Goal: Task Accomplishment & Management: Complete application form

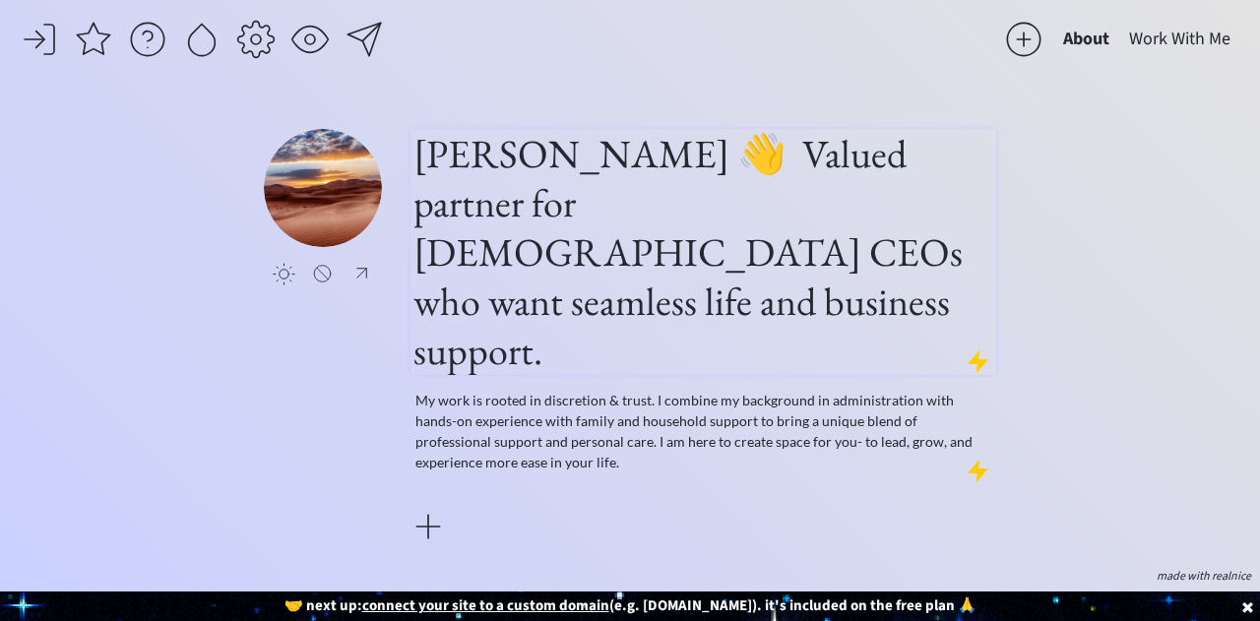
click at [820, 295] on h1 "[PERSON_NAME] 👋 Valued partner for [DEMOGRAPHIC_DATA] CEOs who want seamless li…" at bounding box center [703, 252] width 580 height 246
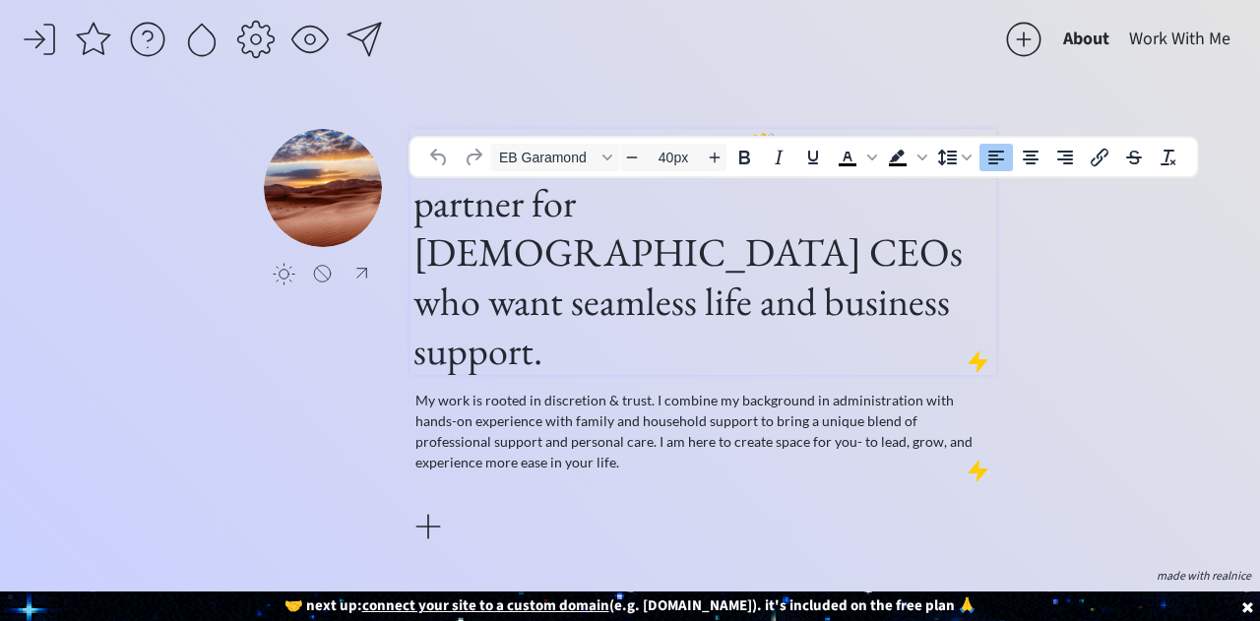
click at [820, 295] on h1 "[PERSON_NAME] 👋 Valued partner for [DEMOGRAPHIC_DATA] CEOs who want seamless li…" at bounding box center [703, 252] width 580 height 246
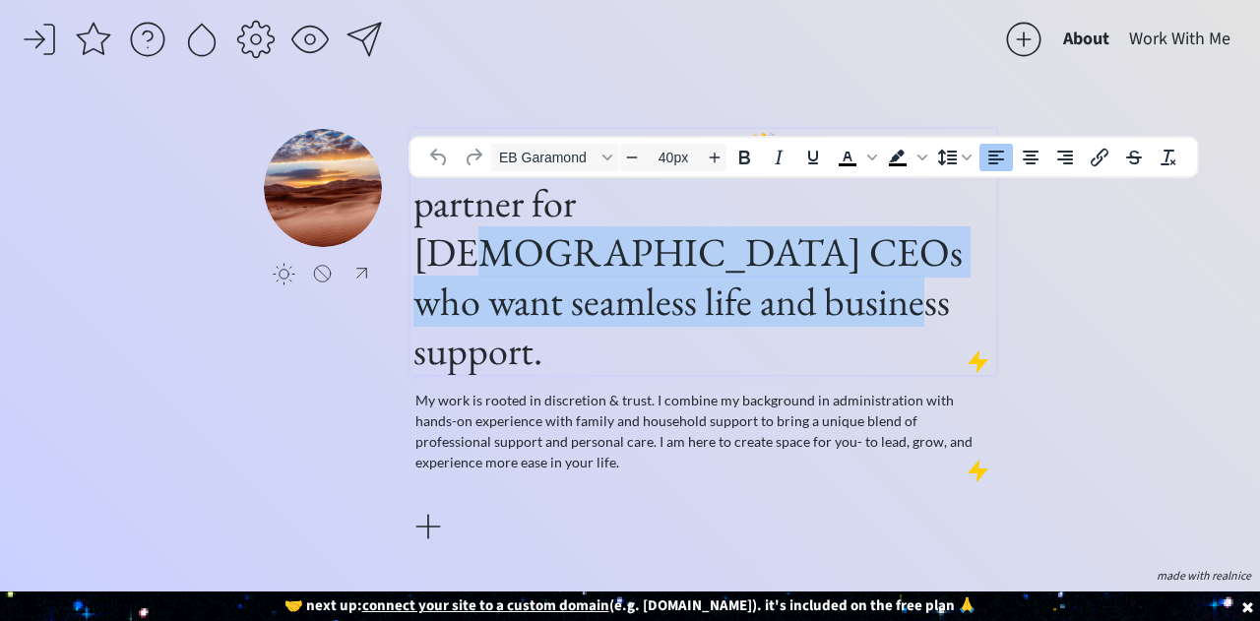
drag, startPoint x: 792, startPoint y: 302, endPoint x: 498, endPoint y: 259, distance: 296.6
click at [498, 259] on h1 "[PERSON_NAME] 👋 Valued partner for [DEMOGRAPHIC_DATA] CEOs who want seamless li…" at bounding box center [703, 252] width 580 height 246
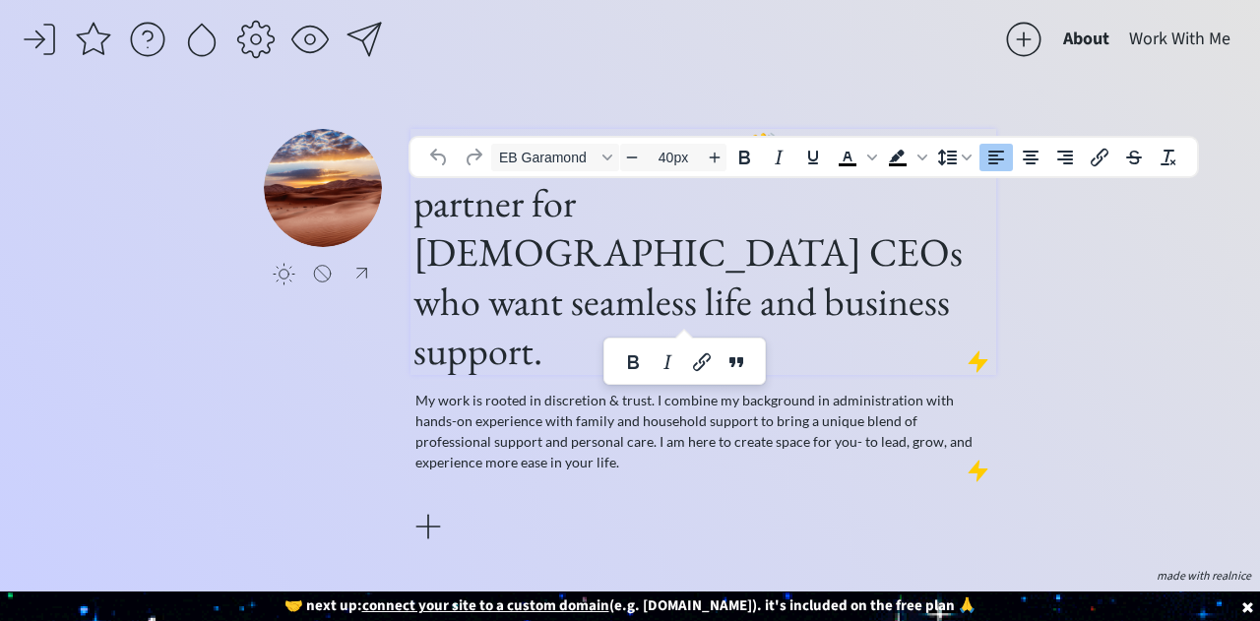
click at [747, 200] on h1 "[PERSON_NAME] 👋 Valued partner for [DEMOGRAPHIC_DATA] CEOs who want seamless li…" at bounding box center [703, 252] width 580 height 246
click at [791, 314] on h1 "[PERSON_NAME] 👋 Valued partner for [DEMOGRAPHIC_DATA] CEOs who want seamless li…" at bounding box center [703, 252] width 580 height 246
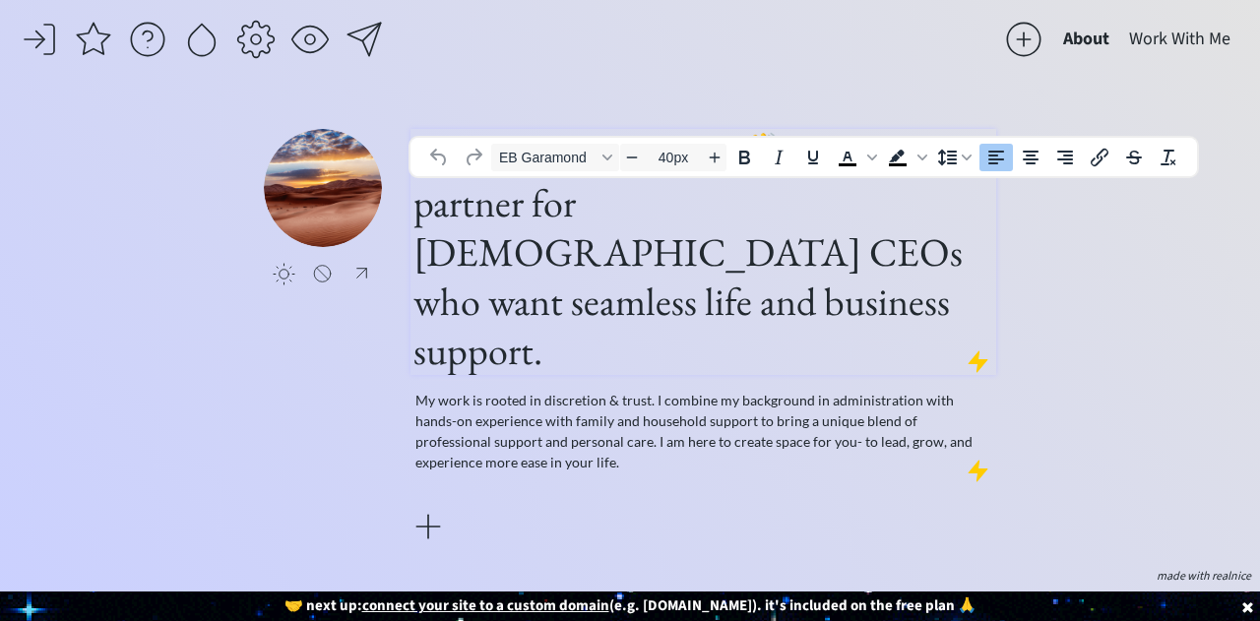
click at [839, 294] on h1 "[PERSON_NAME] 👋 Valued partner for [DEMOGRAPHIC_DATA] CEOs who want seamless li…" at bounding box center [703, 252] width 580 height 246
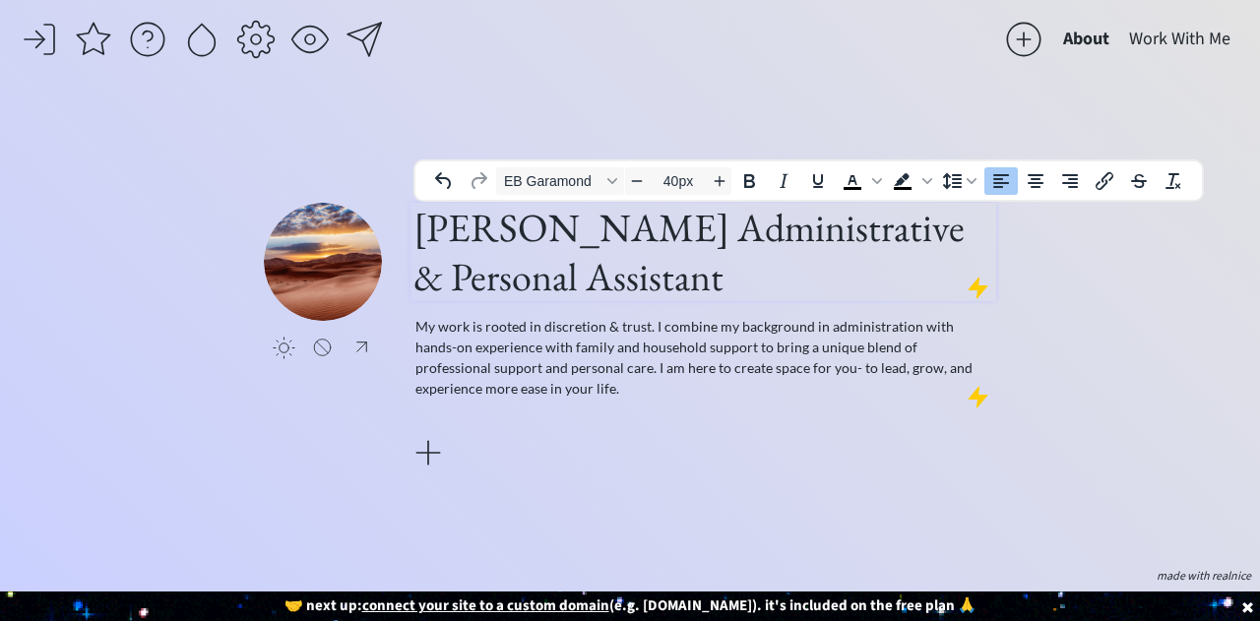
click at [671, 231] on h1 "[PERSON_NAME] Administrative & Personal Assistant" at bounding box center [703, 252] width 580 height 98
click at [713, 277] on h1 "[PERSON_NAME] |Administrative & Personal Assistant" at bounding box center [703, 252] width 580 height 98
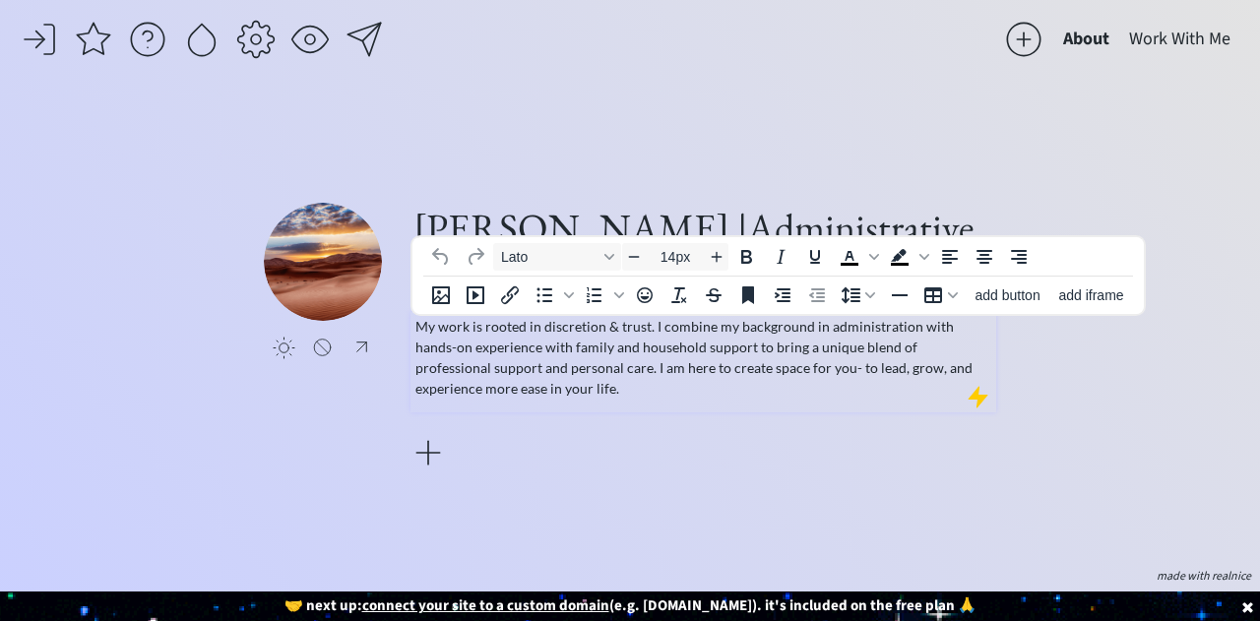
click at [756, 343] on p "My work is rooted in discretion & trust. I combine my background in administrat…" at bounding box center [703, 357] width 577 height 83
click at [518, 353] on p "My work is rooted in discretion & trust. I combine my background in administrat…" at bounding box center [703, 357] width 577 height 83
click at [628, 101] on div "saving... About Work With Me click to upload a picture [PERSON_NAME] |Administr…" at bounding box center [630, 310] width 1260 height 621
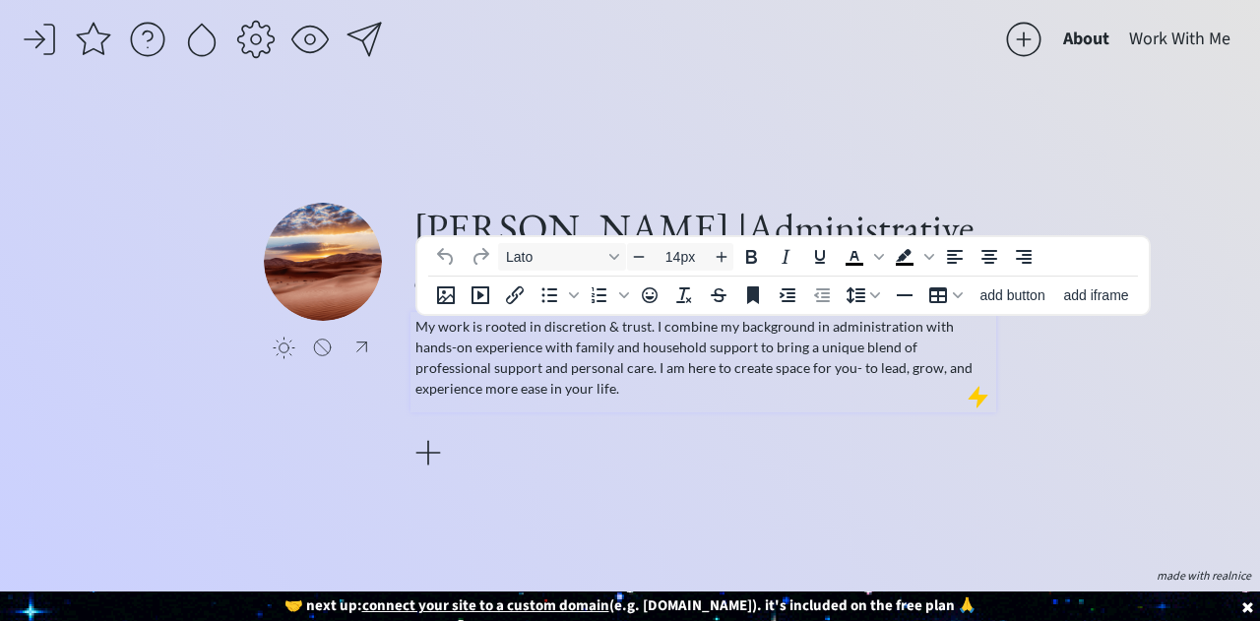
click at [534, 377] on p "My work is rooted in discretion & trust. I combine my background in administrat…" at bounding box center [703, 357] width 577 height 83
click at [789, 341] on p "My work is rooted in discretion & trust. I combine my background in administrat…" at bounding box center [703, 357] width 577 height 83
click at [736, 397] on p "My work is rooted in discretion & trust. I combine my background in administrat…" at bounding box center [703, 357] width 577 height 83
click at [745, 332] on p "My work is rooted in discretion & trust. I combine my background in administrat…" at bounding box center [703, 357] width 577 height 83
click at [805, 326] on p "My work is rooted in discretion & trust. I combine my background in administrat…" at bounding box center [703, 357] width 577 height 83
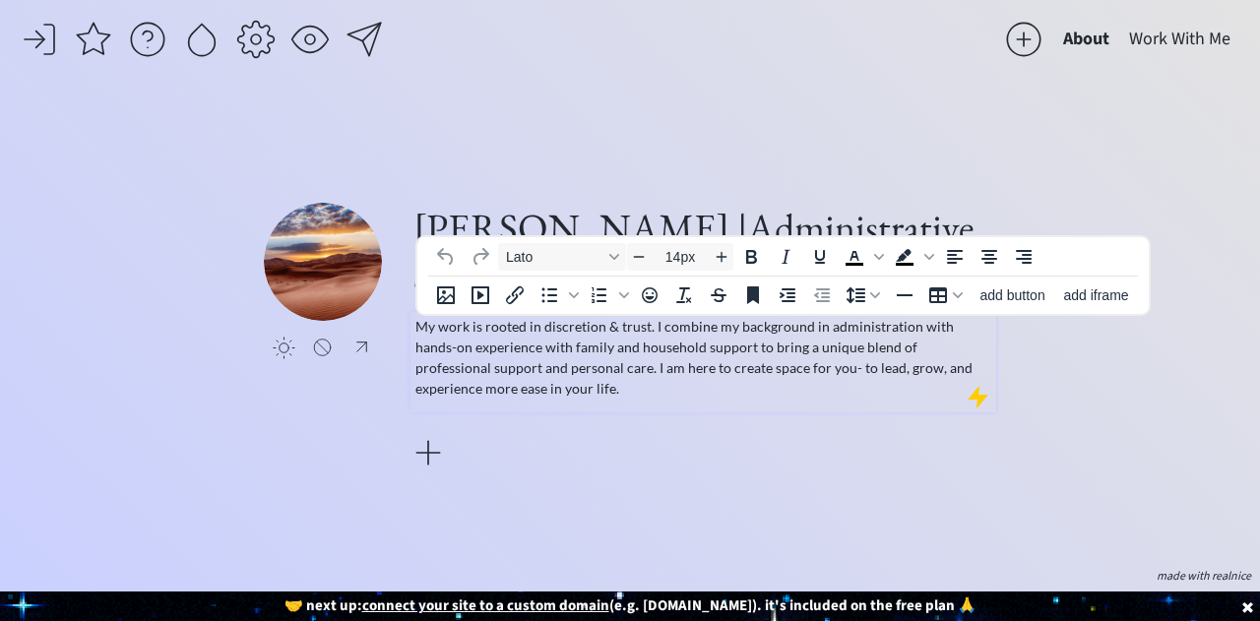
click at [823, 326] on p "My work is rooted in discretion & trust. I combine my background in administrat…" at bounding box center [703, 357] width 577 height 83
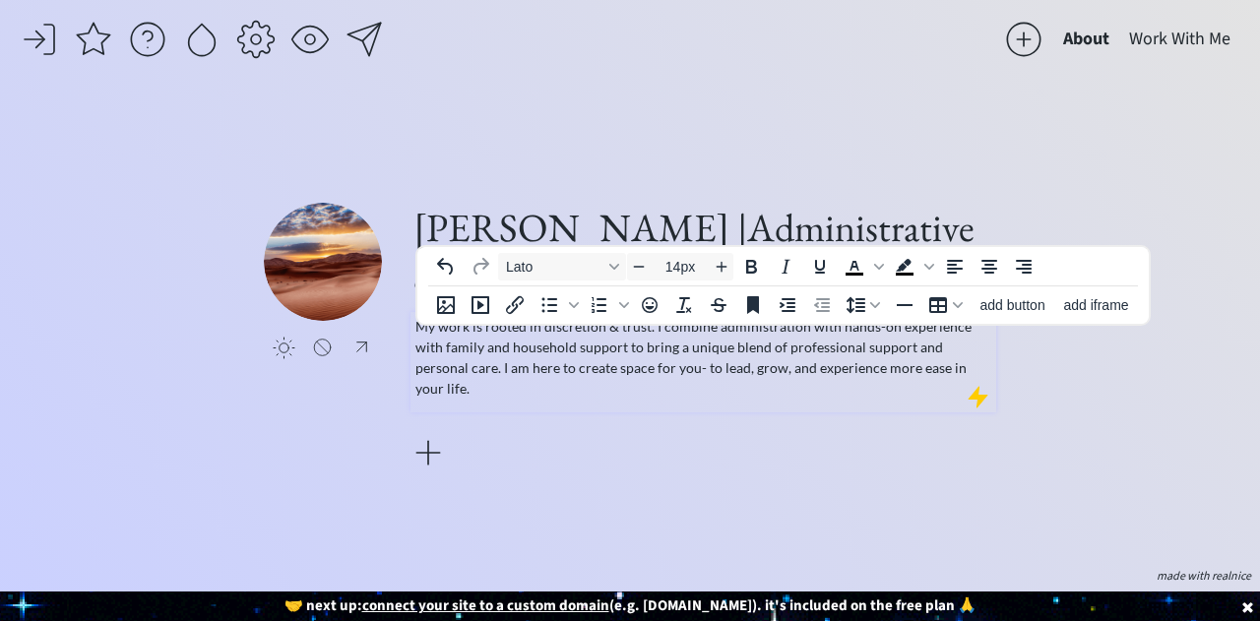
click at [800, 340] on p "My work is rooted in discretion & trust. I combine administration with hands-on…" at bounding box center [703, 357] width 577 height 83
click at [604, 385] on p "My work is rooted in discretion & trust. I combine administrative skills with h…" at bounding box center [703, 357] width 577 height 83
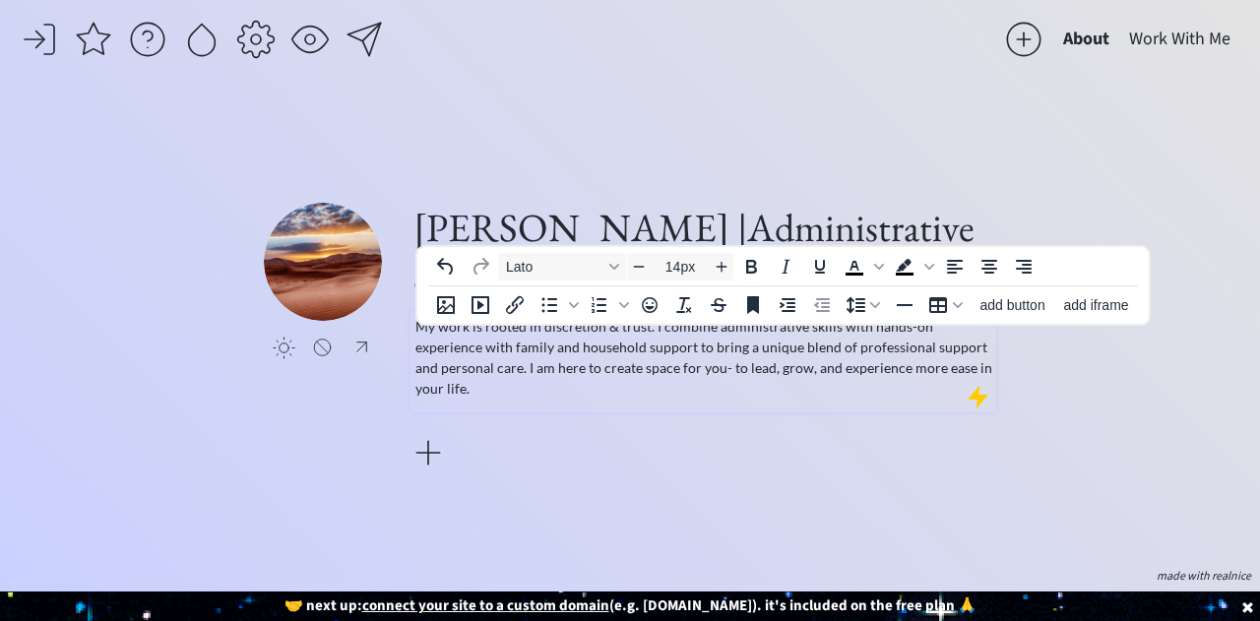
click at [612, 444] on div "[PERSON_NAME] |Administrative & Personal Assistant| My work is rooted in discre…" at bounding box center [704, 338] width 586 height 271
click at [720, 340] on p "My work is rooted in discretion & trust. I combine administrative skills with h…" at bounding box center [703, 357] width 577 height 83
click at [658, 340] on p "My work is rooted in discretion & trust. I combine administrative skills with h…" at bounding box center [703, 357] width 577 height 83
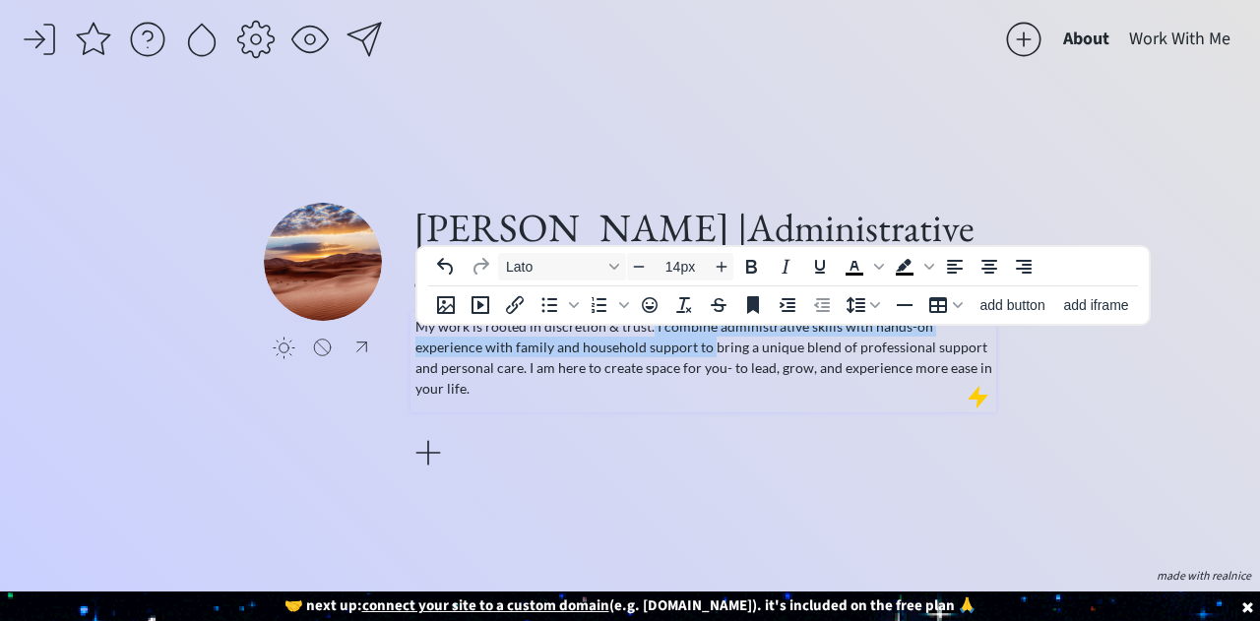
drag, startPoint x: 648, startPoint y: 336, endPoint x: 642, endPoint y: 361, distance: 26.3
click at [642, 361] on p "My work is rooted in discretion & trust. I combine administrative skills with h…" at bounding box center [703, 357] width 577 height 83
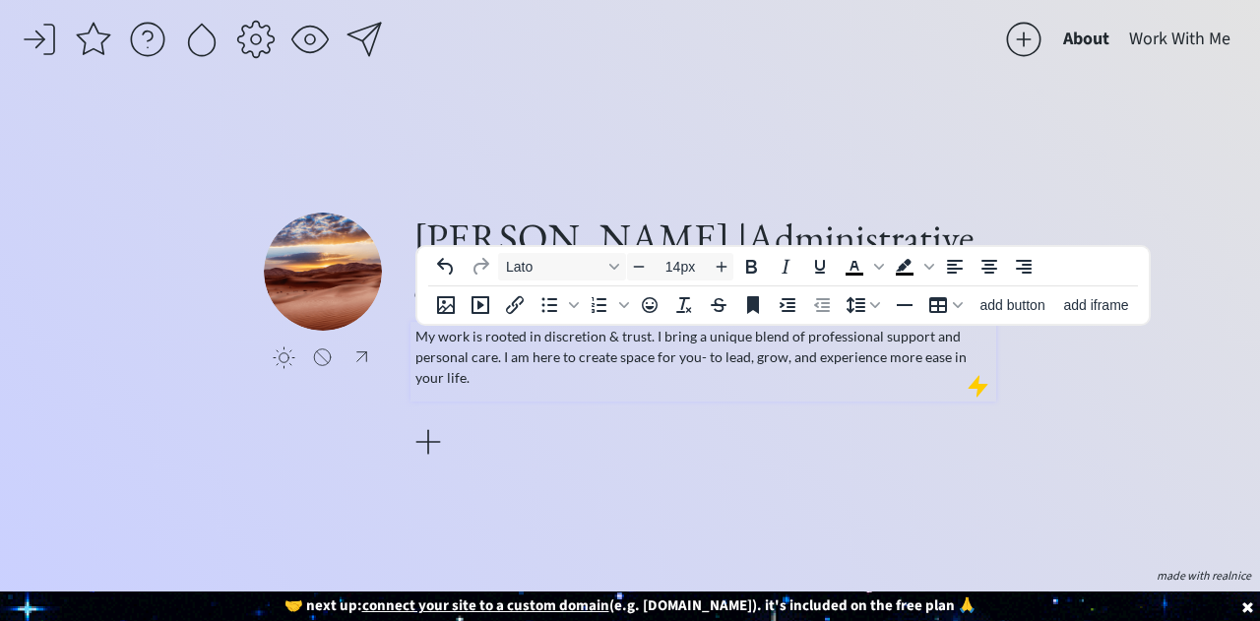
click at [823, 378] on p "My work is rooted in discretion & trust. I bring a unique blend of professional…" at bounding box center [703, 357] width 577 height 62
click at [476, 371] on p "My work is rooted in discretion & trust. I bring a unique blend of professional…" at bounding box center [703, 357] width 577 height 62
click at [495, 362] on p "My work is rooted in discretion & trust. I bring a unique blend of professional…" at bounding box center [703, 357] width 577 height 62
click at [517, 356] on p "My work is rooted in discretion & trust. I bring a unique blend of professional…" at bounding box center [703, 357] width 577 height 62
click at [578, 381] on p "My work is rooted in discretion & trust. I bring a unique blend of professional…" at bounding box center [703, 357] width 577 height 62
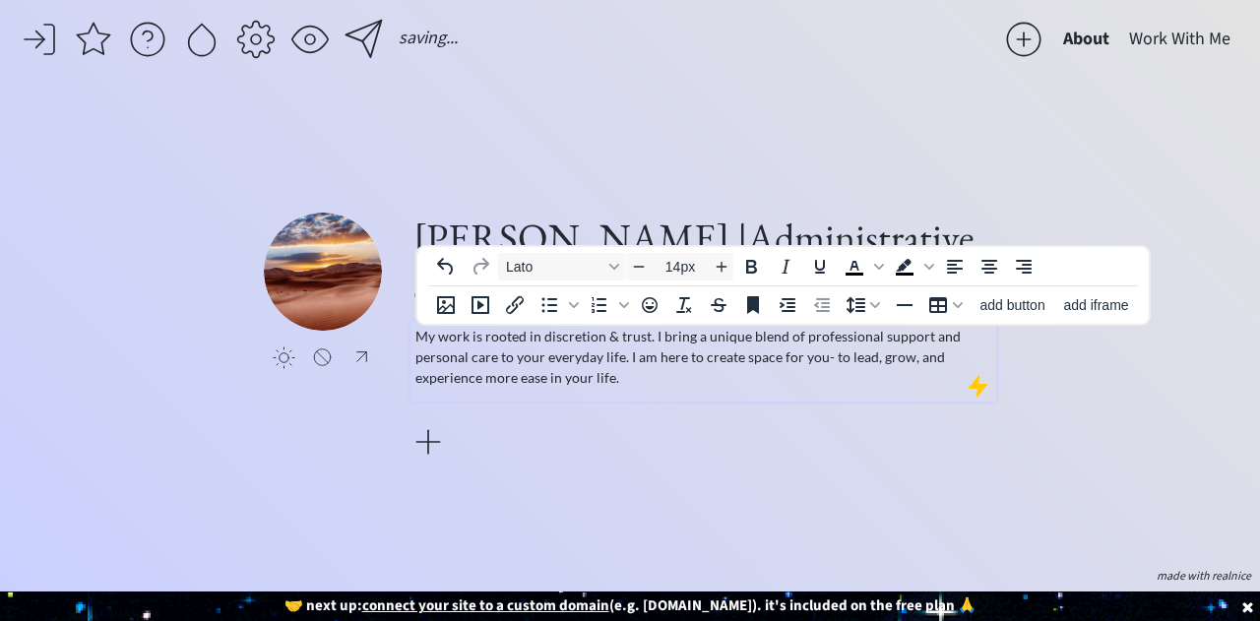
click at [595, 377] on p "My work is rooted in discretion & trust. I bring a unique blend of professional…" at bounding box center [703, 357] width 577 height 62
click at [639, 375] on p "My work is rooted in discretion & trust. I bring a unique blend of professional…" at bounding box center [703, 357] width 577 height 62
click at [703, 376] on p "My work is rooted in discretion & trust. I bring a unique blend of professional…" at bounding box center [703, 357] width 577 height 62
click at [748, 378] on p "My work is rooted in discretion & trust. I bring a unique blend of professional…" at bounding box center [703, 357] width 577 height 62
click at [624, 104] on div "saving... About Work With Me click to upload a picture [PERSON_NAME] |Administr…" at bounding box center [630, 310] width 1260 height 621
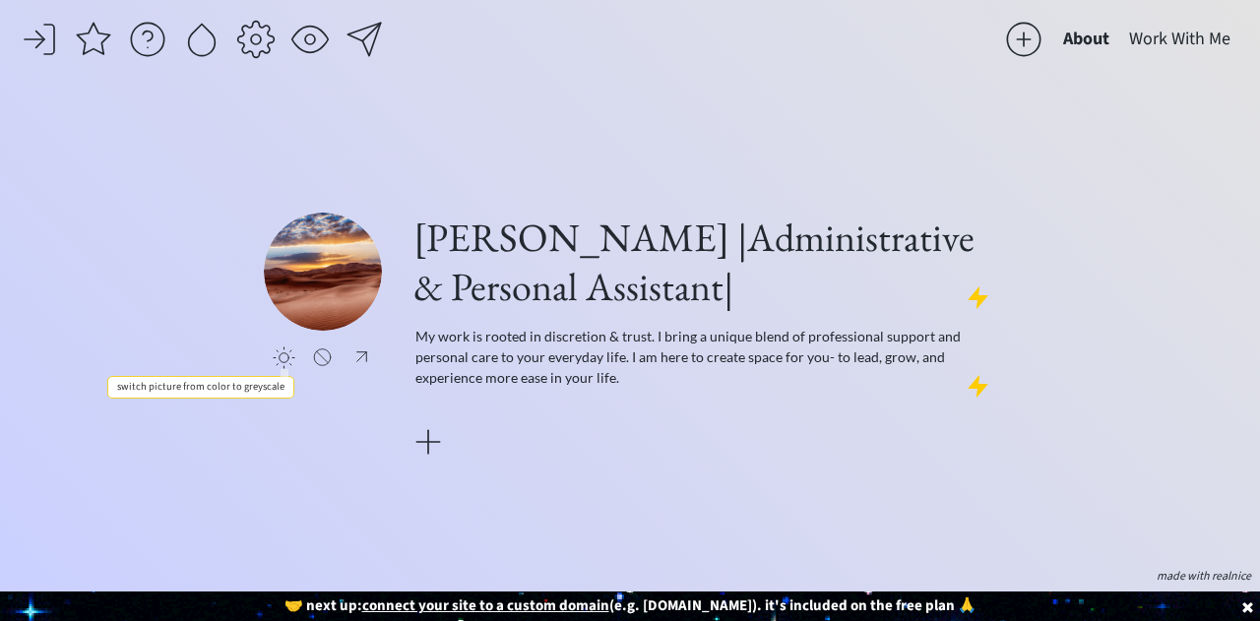
click at [281, 357] on div at bounding box center [284, 358] width 23 height 23
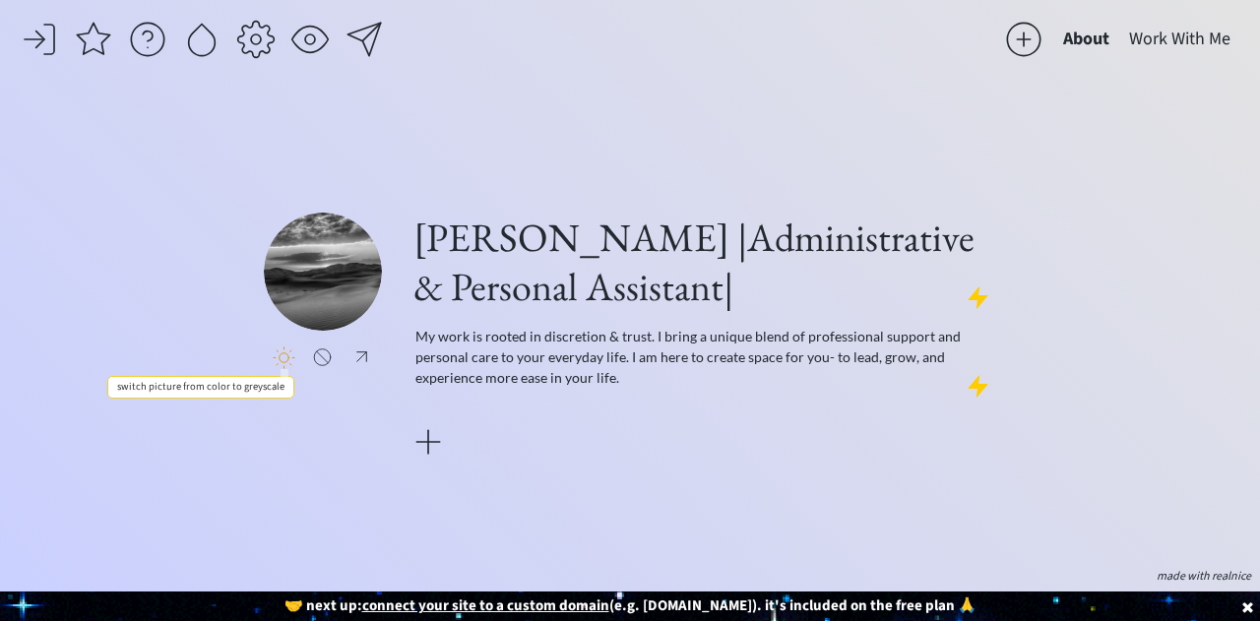
click at [281, 357] on div at bounding box center [284, 358] width 23 height 23
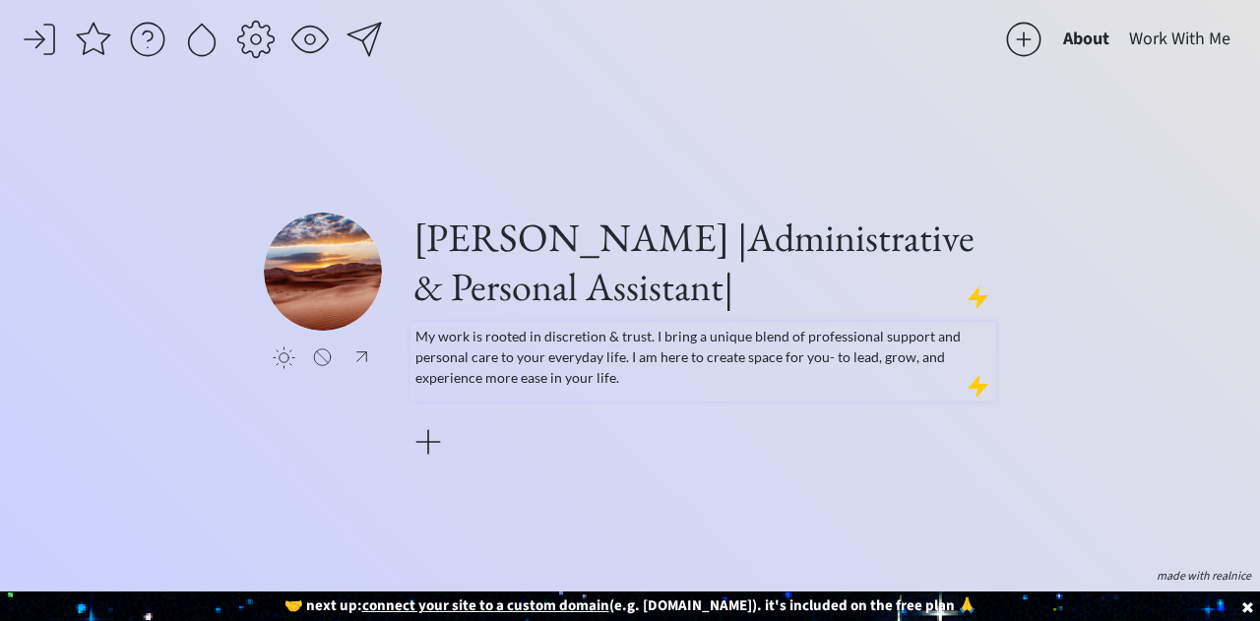
click at [652, 336] on p "My work is rooted in discretion & trust. I bring a unique blend of professional…" at bounding box center [703, 357] width 577 height 62
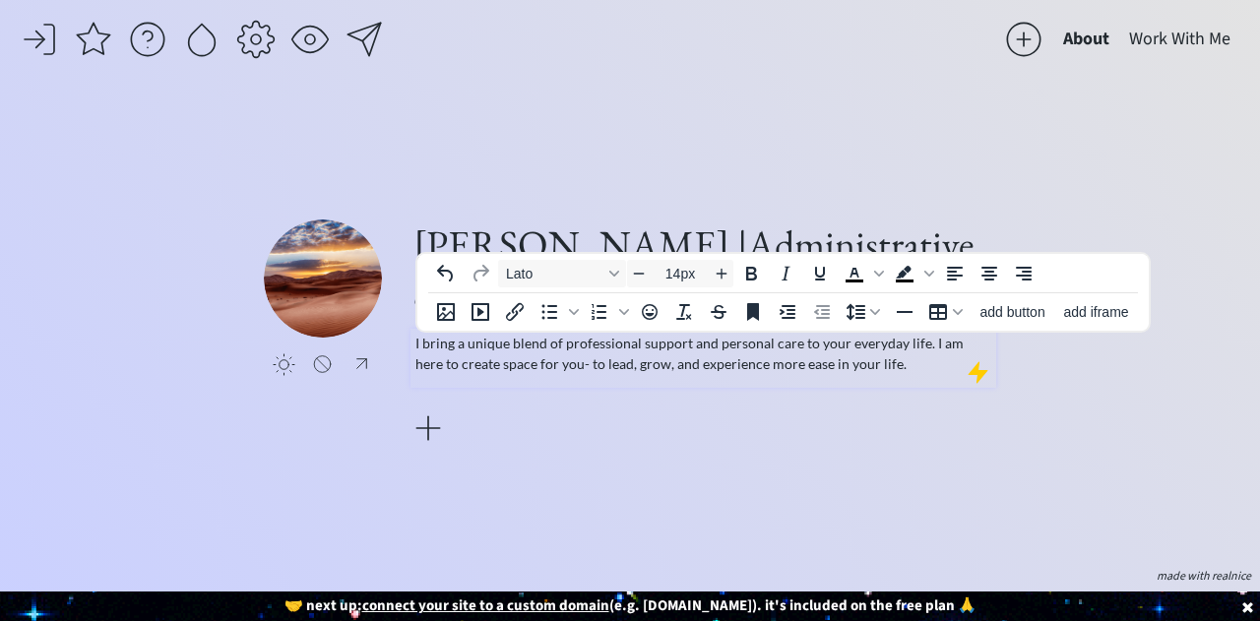
click at [732, 389] on div at bounding box center [704, 396] width 586 height 15
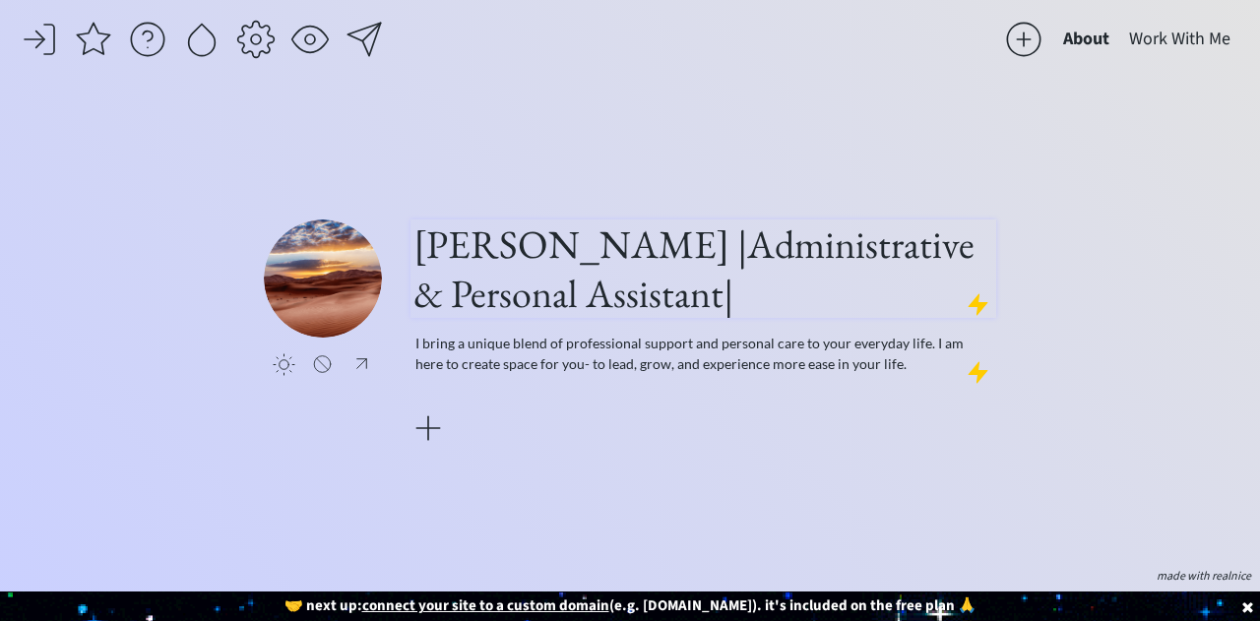
click at [685, 305] on h1 "[PERSON_NAME] |Administrative & Personal Assistant|" at bounding box center [703, 269] width 580 height 98
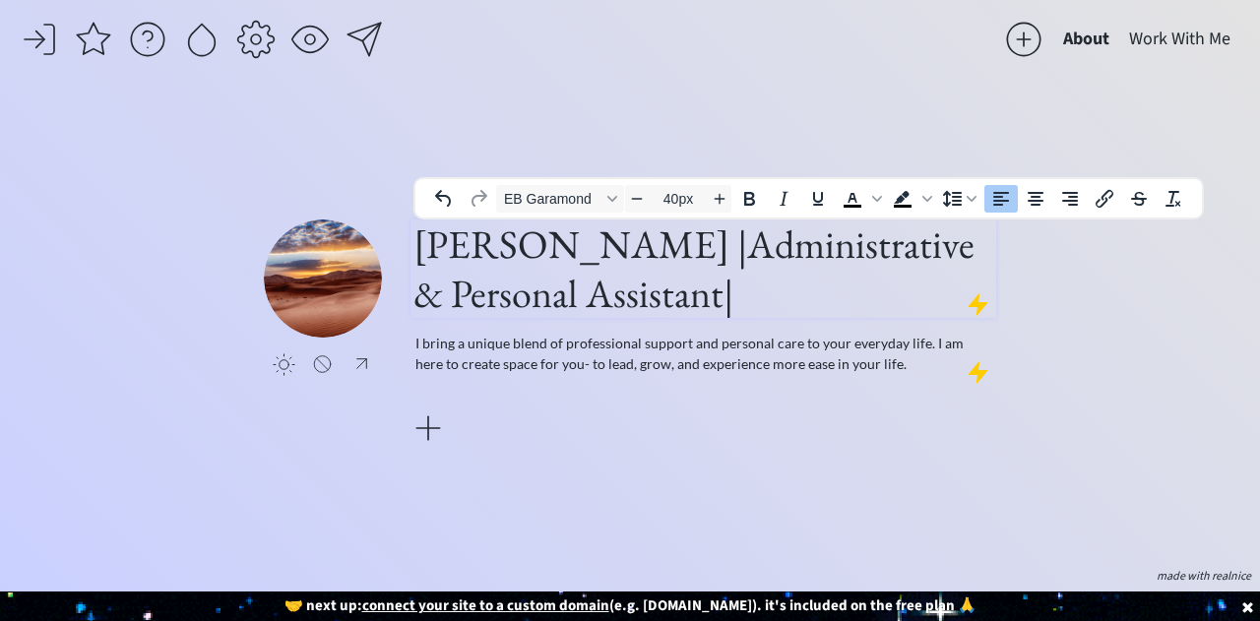
click at [707, 303] on h1 "[PERSON_NAME] |Administrative & Personal Assistant|" at bounding box center [703, 269] width 580 height 98
click at [924, 348] on p "I bring a unique blend of professional support and personal care to your everyd…" at bounding box center [703, 353] width 577 height 41
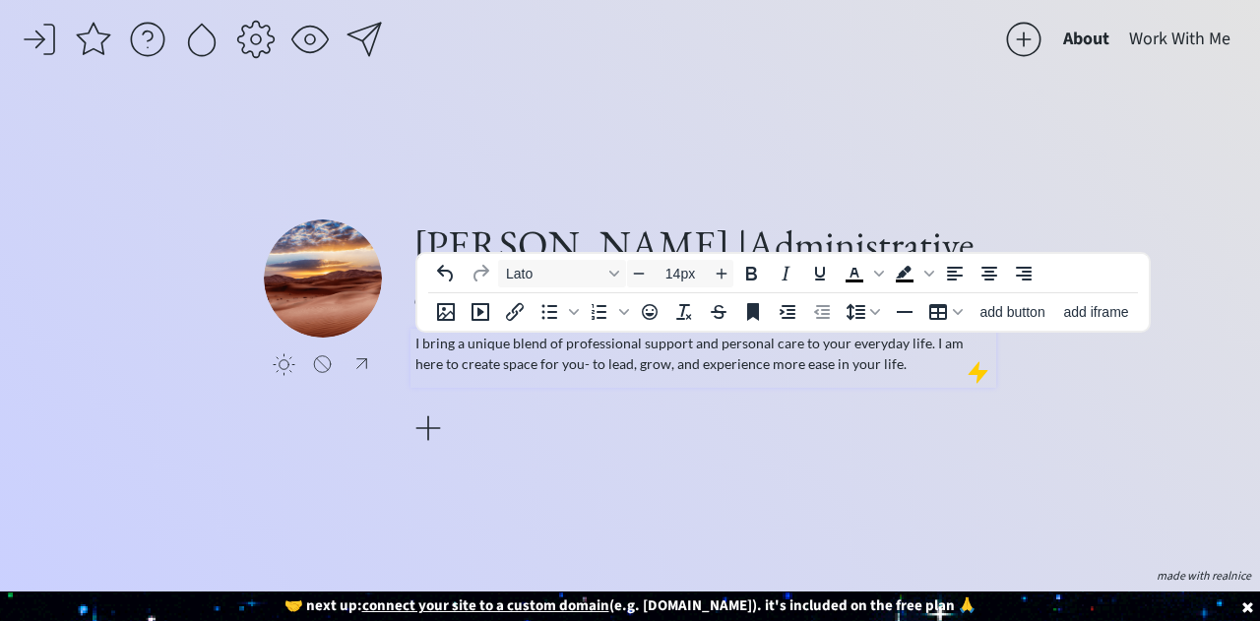
click at [902, 373] on p "I bring a unique blend of professional support and personal care to your everyd…" at bounding box center [703, 353] width 577 height 41
click at [884, 371] on p "I bring a unique blend of professional support and personal care to your everyd…" at bounding box center [703, 353] width 577 height 41
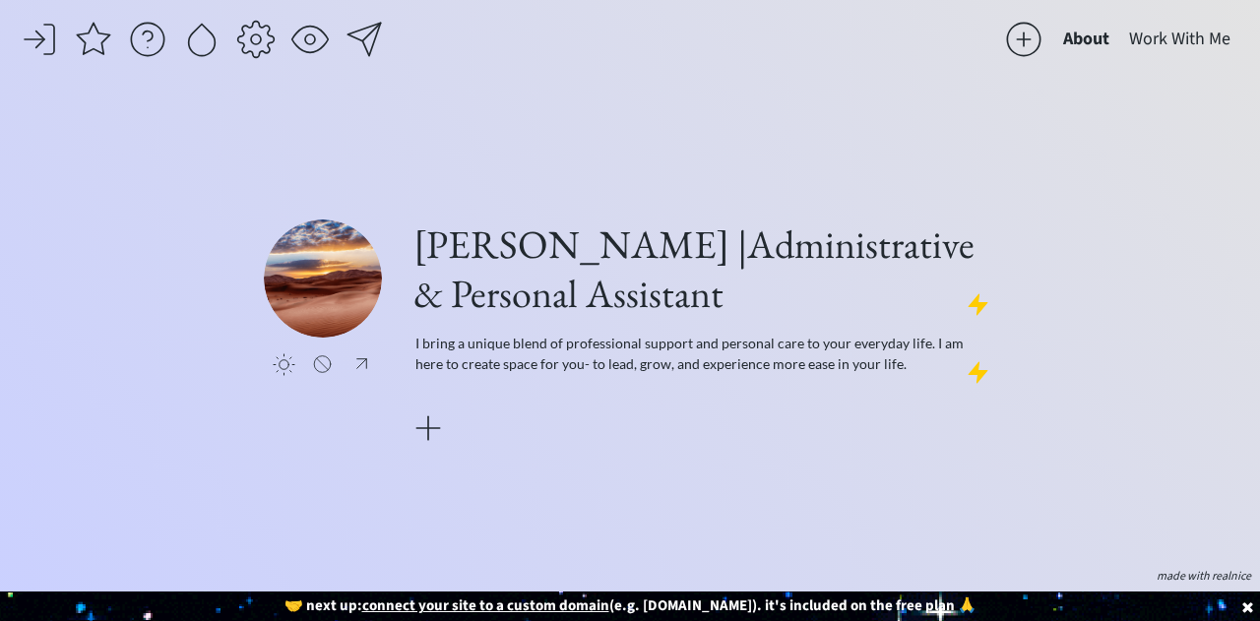
click at [808, 448] on div "[PERSON_NAME] |Administrative & Personal Assistant I bring a unique blend of pr…" at bounding box center [704, 334] width 586 height 229
click at [698, 257] on h1 "[PERSON_NAME] |Administrative & Personal Assistant" at bounding box center [703, 269] width 580 height 98
click at [687, 435] on div "[PERSON_NAME] | Administrative & Personal Assistant I bring a unique blend of p…" at bounding box center [704, 334] width 586 height 229
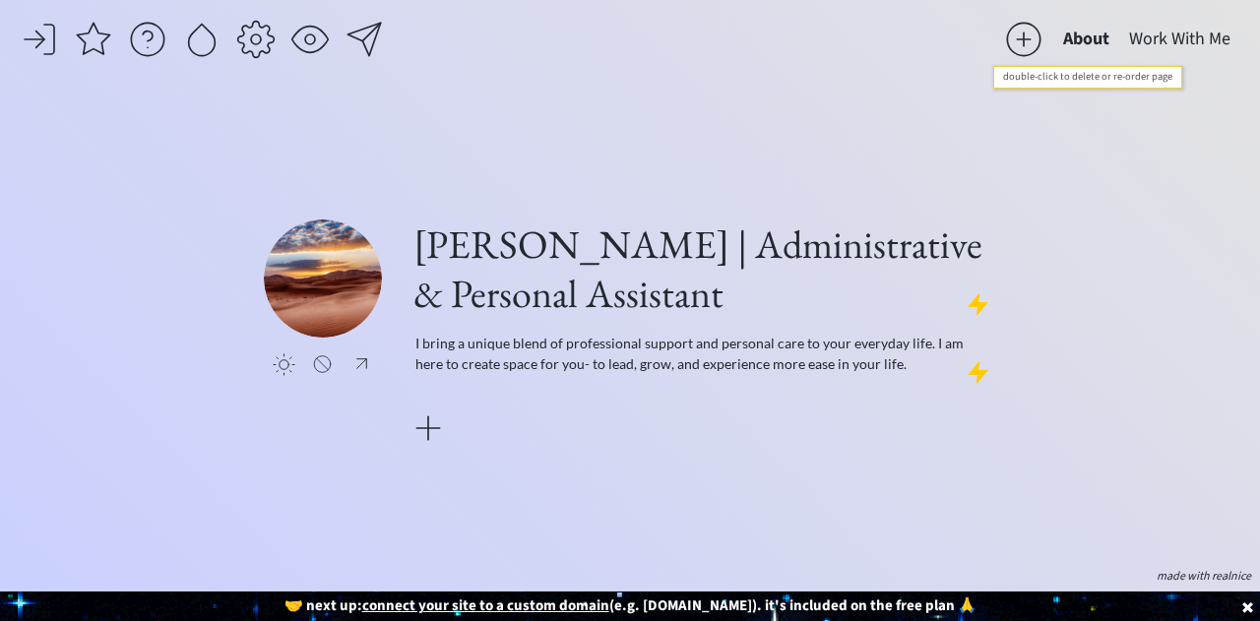
click at [1149, 36] on button "Work With Me" at bounding box center [1179, 39] width 121 height 39
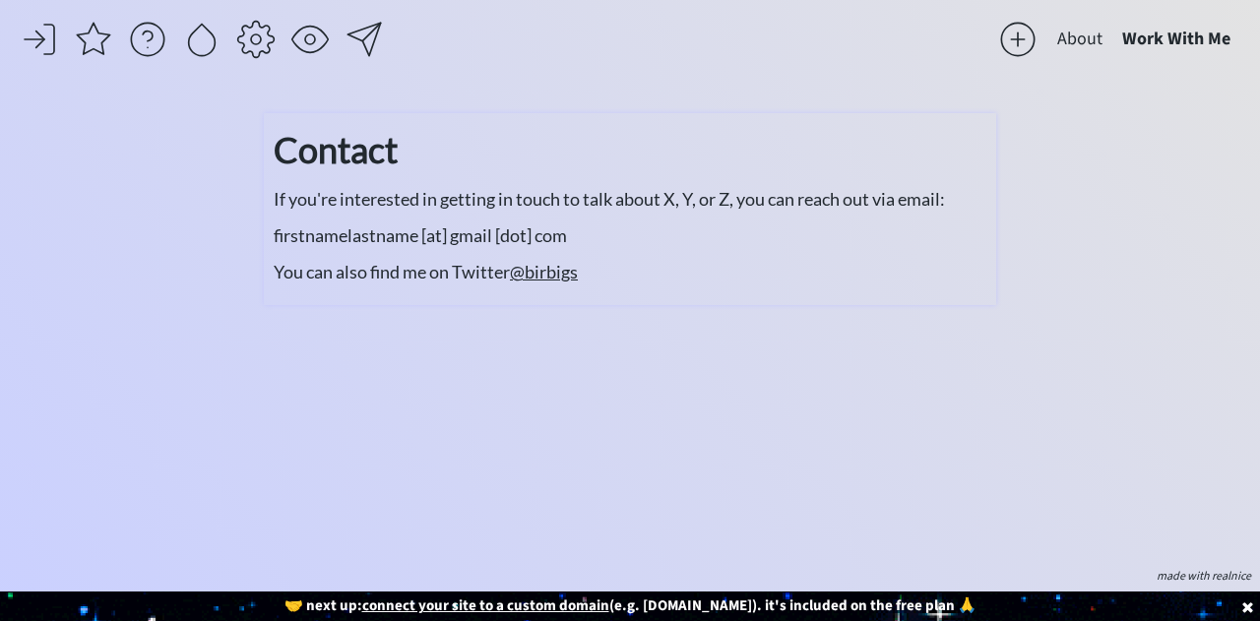
click at [618, 249] on div "Contact If you're interested in getting in touch to talk about X, Y, or Z, you …" at bounding box center [630, 204] width 713 height 162
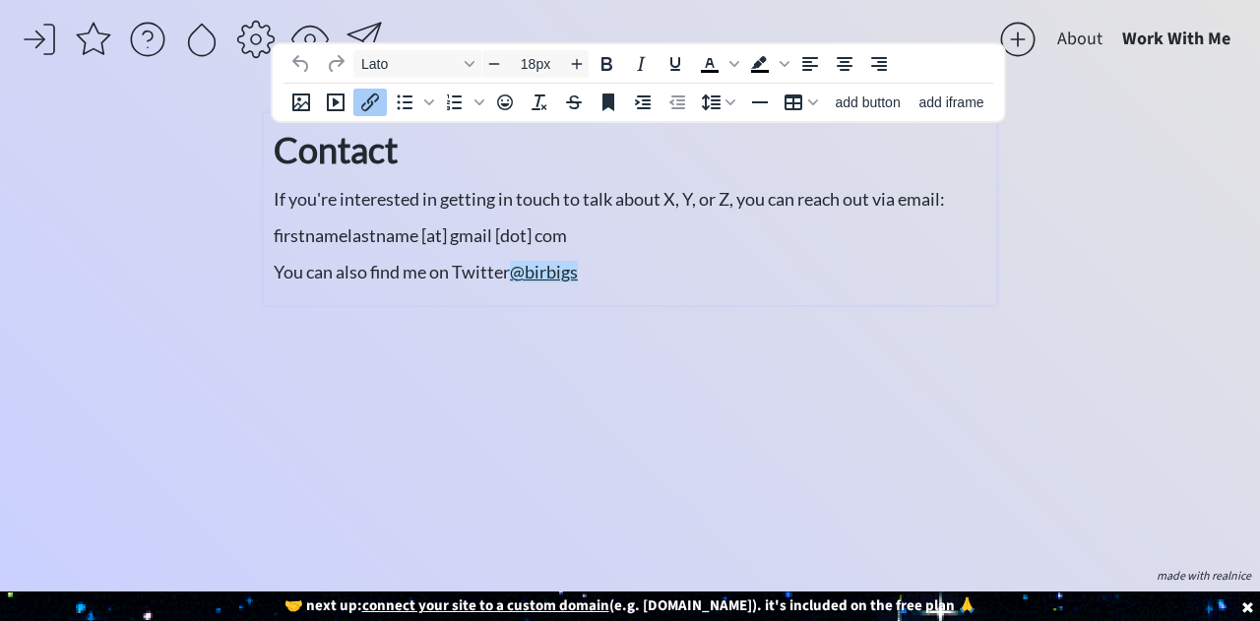
click at [573, 223] on p "firstnamelastname [at] gmail [dot] com" at bounding box center [630, 235] width 713 height 27
click at [660, 225] on p "firstnamelastname [at] gmail [dot] com" at bounding box center [630, 235] width 713 height 27
click at [620, 241] on p "firstnamelastname [at] gmail [dot] com" at bounding box center [630, 235] width 713 height 27
click at [626, 285] on div "Contact If you're interested in getting in touch to talk about X, Y, or Z, you …" at bounding box center [630, 209] width 713 height 172
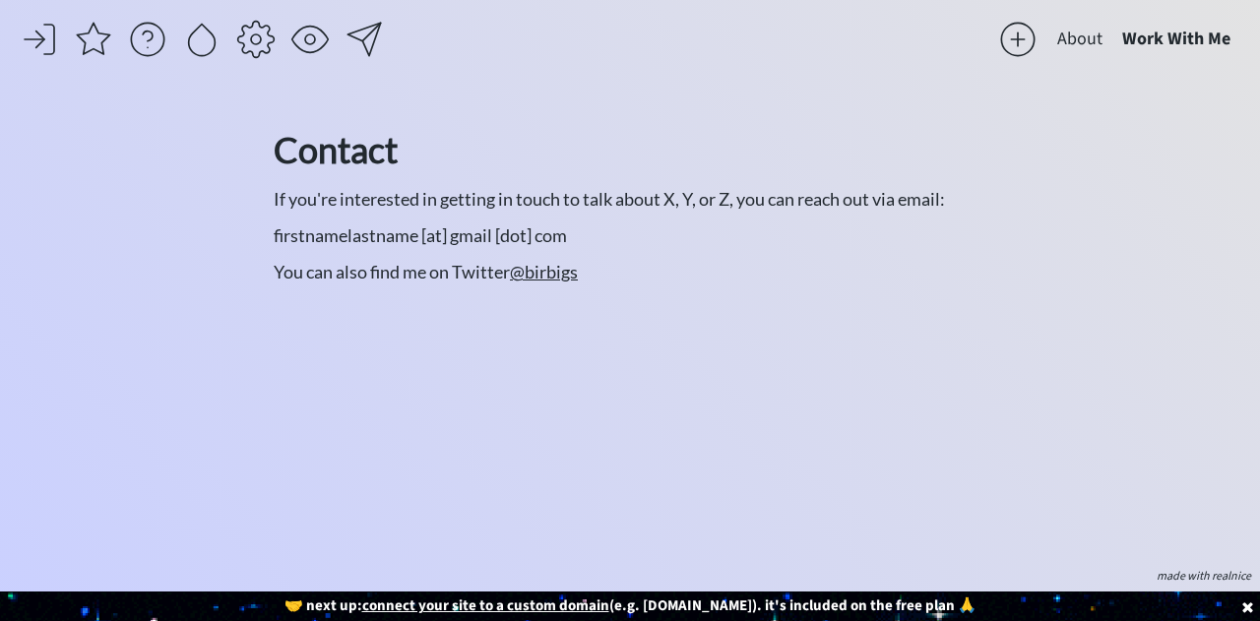
click at [406, 357] on div "click to upload a picture [PERSON_NAME] | Administrative & Personal Assistant I…" at bounding box center [630, 337] width 732 height 449
click at [133, 151] on div "saving... About Work With Me click to upload a picture [PERSON_NAME] | Administ…" at bounding box center [630, 310] width 1260 height 621
click at [1164, 287] on div "saving... About Work With Me click to upload a picture [PERSON_NAME] | Administ…" at bounding box center [630, 310] width 1260 height 621
click at [1081, 42] on button "About" at bounding box center [1079, 39] width 65 height 39
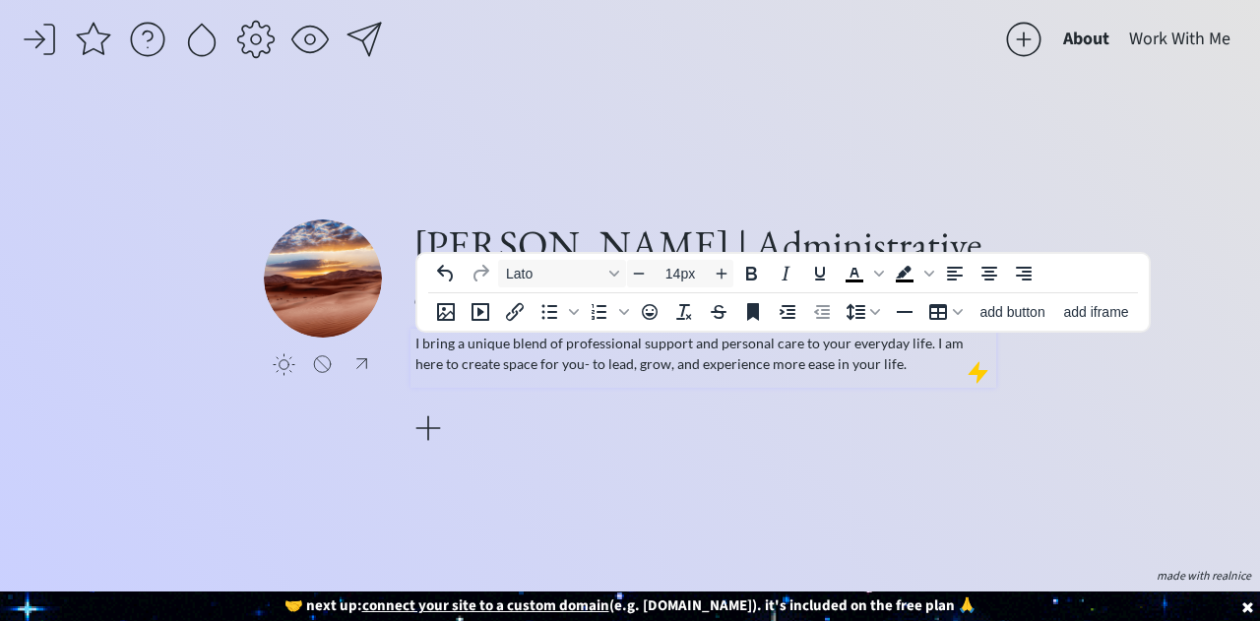
click at [478, 349] on p "I bring a unique blend of professional support and personal care to your everyd…" at bounding box center [703, 353] width 577 height 41
click at [741, 365] on p "I bring a unique blend of professional support and personal care to your everyd…" at bounding box center [703, 353] width 577 height 41
click at [891, 357] on p "I bring a unique blend of professional support and personal care to your everyd…" at bounding box center [703, 353] width 577 height 41
click at [888, 363] on p "I bring a unique blend of professional support and personal care to your everyd…" at bounding box center [703, 353] width 577 height 41
click at [928, 348] on p "I bring a unique blend of professional support and personal care to your everyd…" at bounding box center [703, 353] width 577 height 41
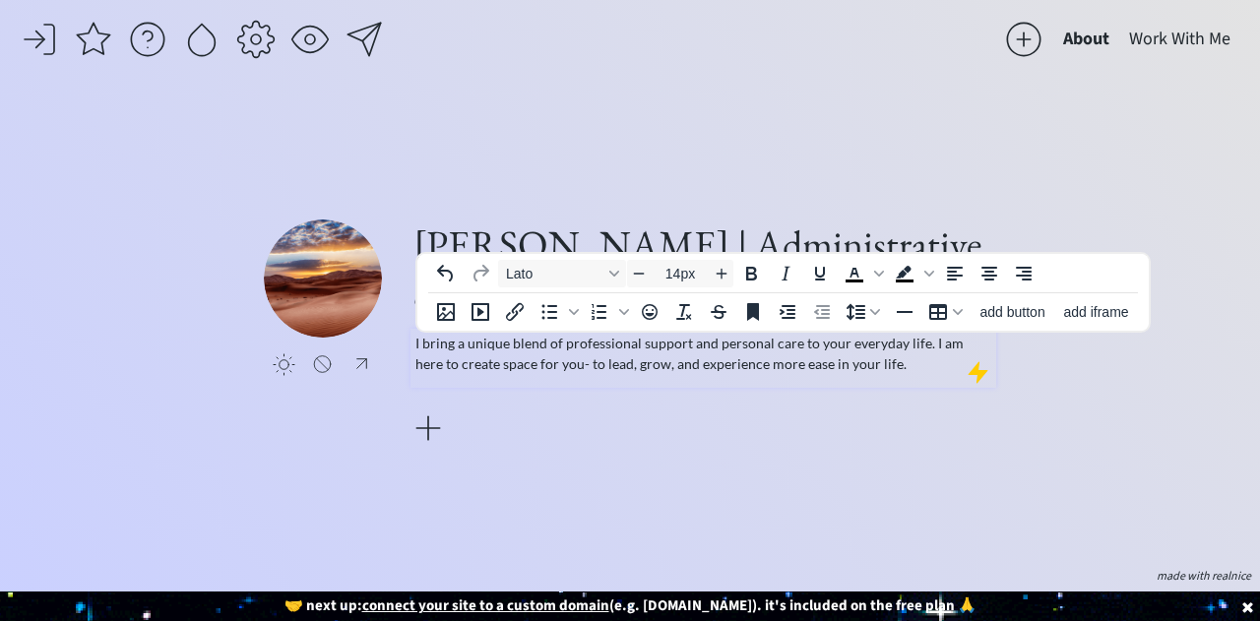
drag, startPoint x: 923, startPoint y: 346, endPoint x: 935, endPoint y: 369, distance: 26.4
click at [935, 369] on p "I bring a unique blend of professional support and personal care to your everyd…" at bounding box center [703, 353] width 577 height 41
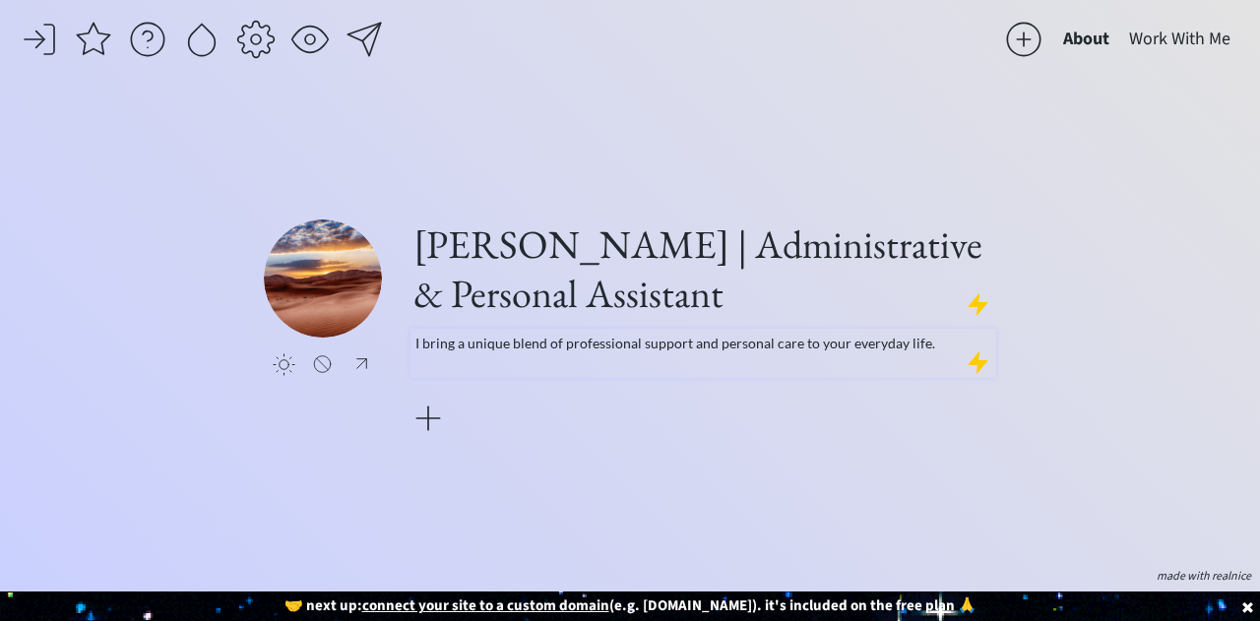
drag, startPoint x: 935, startPoint y: 369, endPoint x: 794, endPoint y: 366, distance: 140.8
click at [794, 366] on div "I bring a unique blend of professional support and personal care to your everyd…" at bounding box center [704, 353] width 586 height 49
drag, startPoint x: 794, startPoint y: 366, endPoint x: 652, endPoint y: 365, distance: 142.8
click at [652, 365] on div "I bring a unique blend of professional support and personal care to your everyd…" at bounding box center [704, 353] width 586 height 49
click at [916, 336] on p "I bring a unique blend of professional support and personal care to your everyd…" at bounding box center [703, 343] width 577 height 21
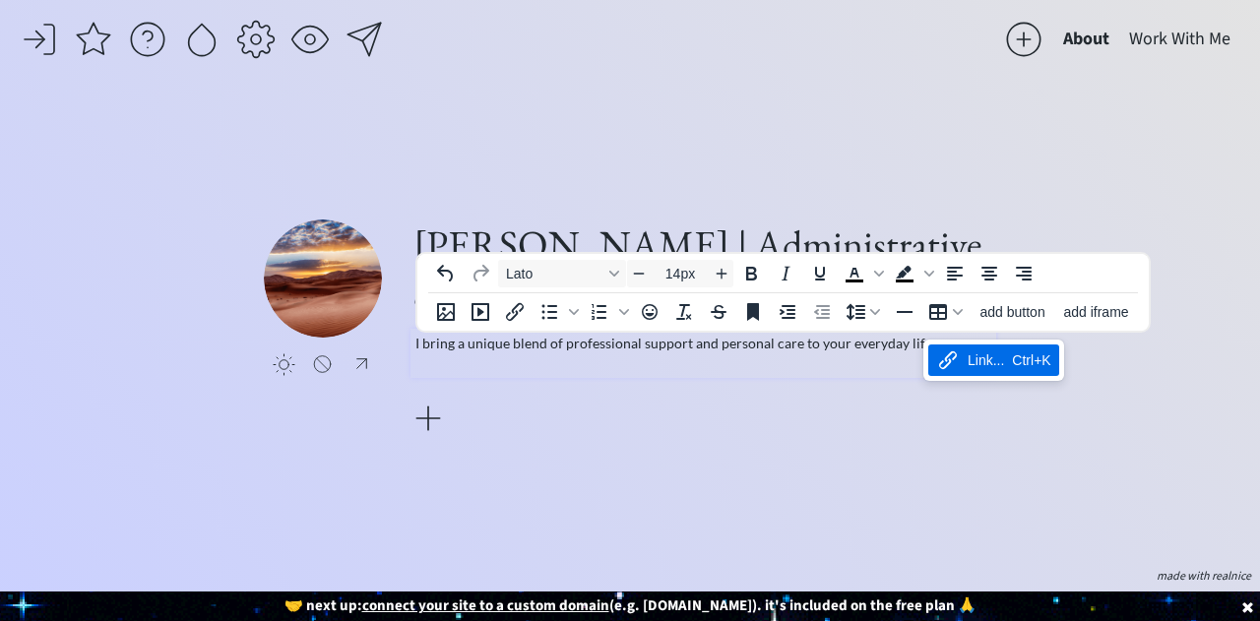
click at [868, 361] on div "I bring a unique blend of professional support and personal care to your everyd…" at bounding box center [704, 353] width 586 height 49
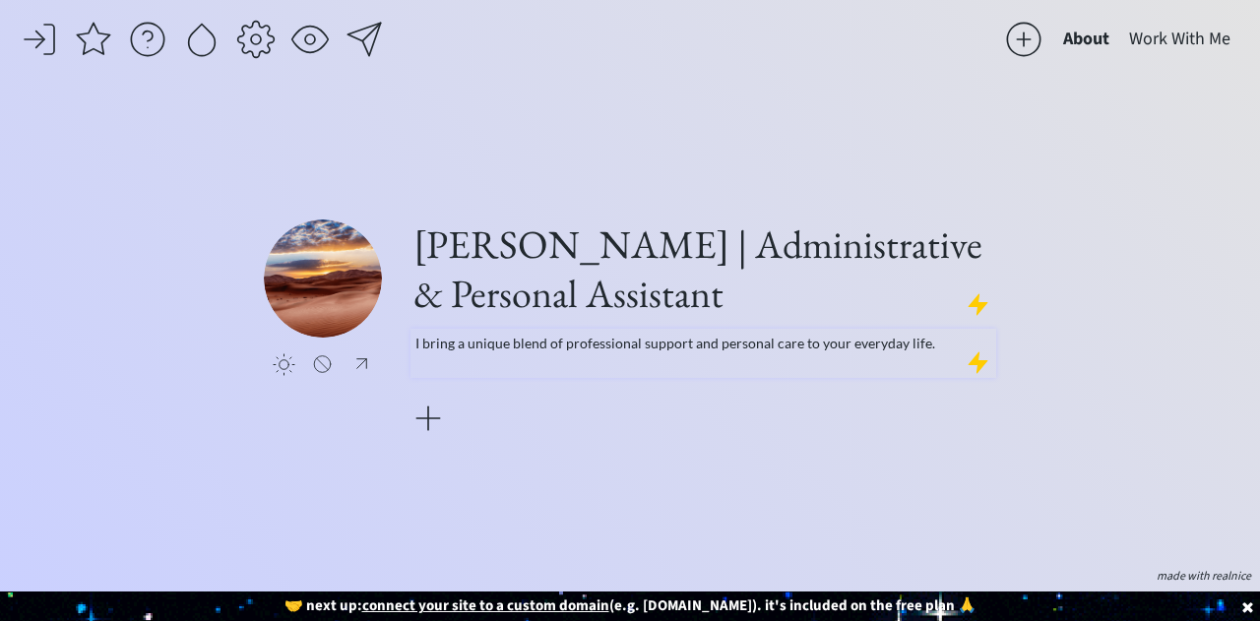
click at [931, 354] on div "I bring a unique blend of professional support and personal care to your everyd…" at bounding box center [704, 353] width 586 height 49
click at [727, 357] on div "I bring a unique blend of professional support and personal care to your everyd…" at bounding box center [704, 353] width 586 height 49
click at [713, 371] on div "I bring a unique blend of professional support and personal care to your everyd…" at bounding box center [704, 353] width 586 height 49
drag, startPoint x: 713, startPoint y: 371, endPoint x: 628, endPoint y: 367, distance: 84.8
click at [628, 367] on div "I bring a unique blend of professional support and personal care to your everyd…" at bounding box center [704, 353] width 586 height 49
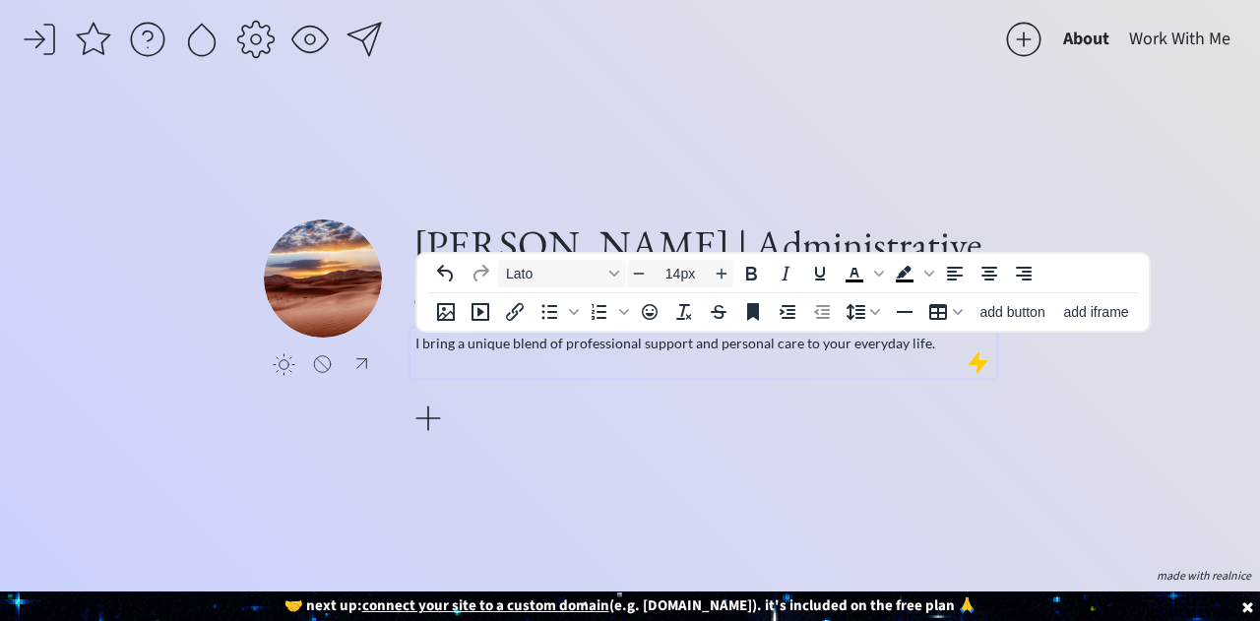
click at [934, 343] on p "I bring a unique blend of professional support and personal care to your everyd…" at bounding box center [703, 343] width 577 height 21
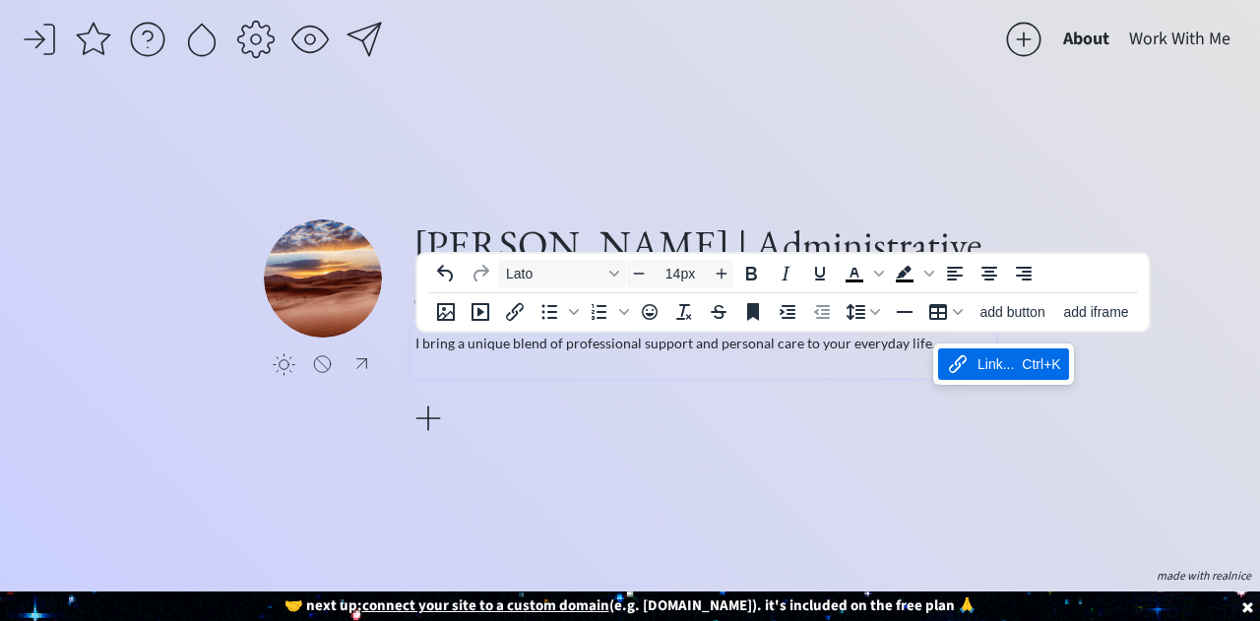
click at [952, 359] on icon "Link..." at bounding box center [958, 364] width 24 height 24
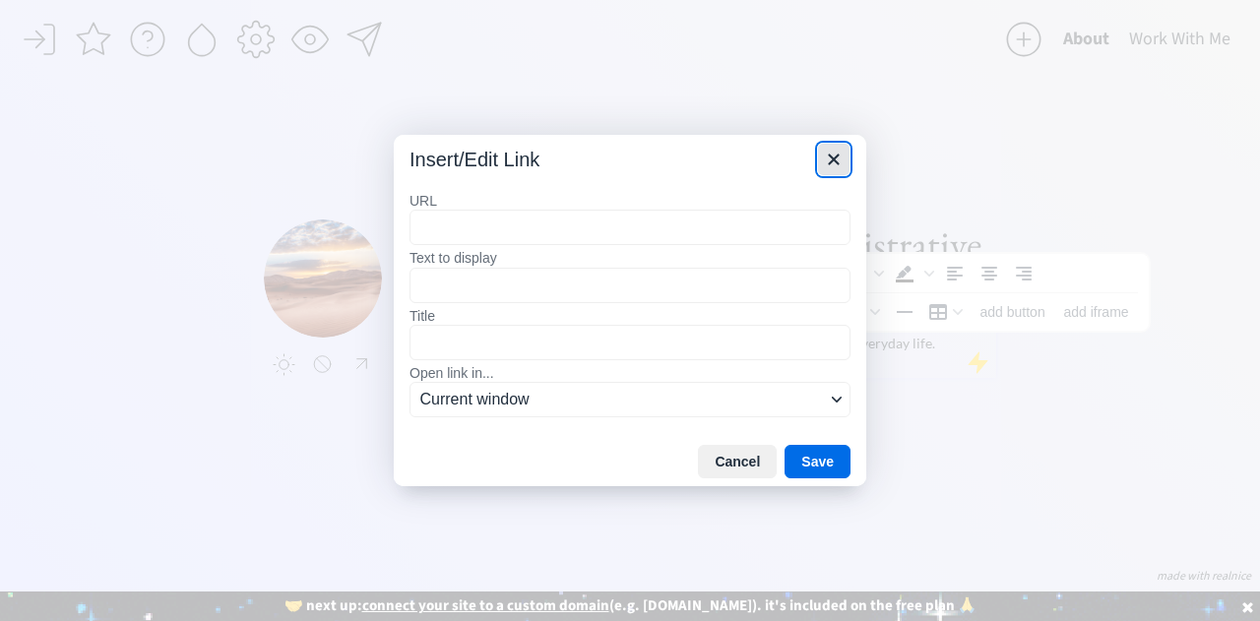
click at [832, 168] on icon "Close" at bounding box center [834, 160] width 24 height 24
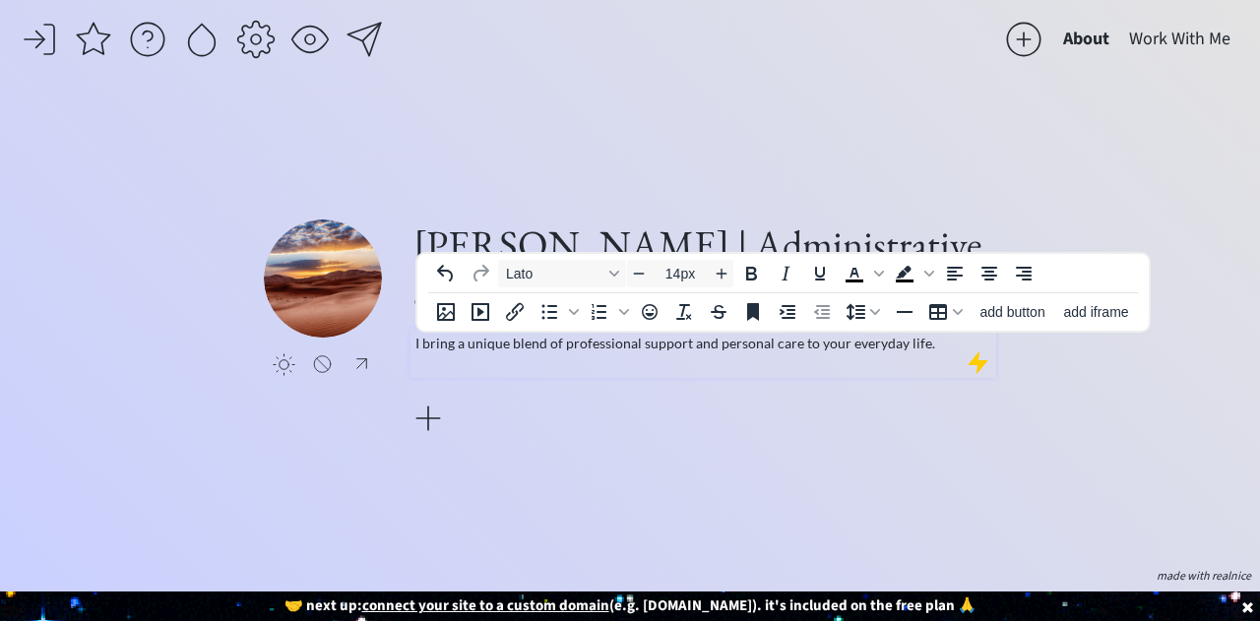
click at [551, 362] on div "I bring a unique blend of professional support and personal care to your everyd…" at bounding box center [704, 353] width 586 height 49
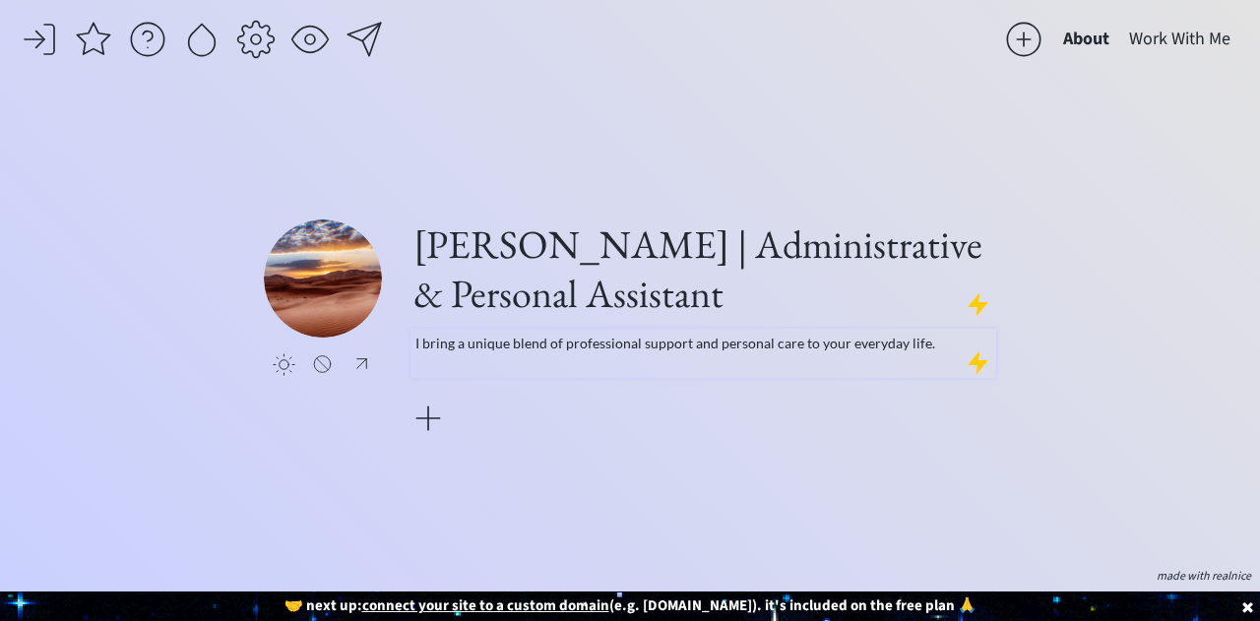
click at [931, 362] on div "I bring a unique blend of professional support and personal care to your everyd…" at bounding box center [704, 353] width 586 height 49
click at [932, 339] on p "I bring a unique blend of professional support and personal care to your everyd…" at bounding box center [703, 343] width 577 height 21
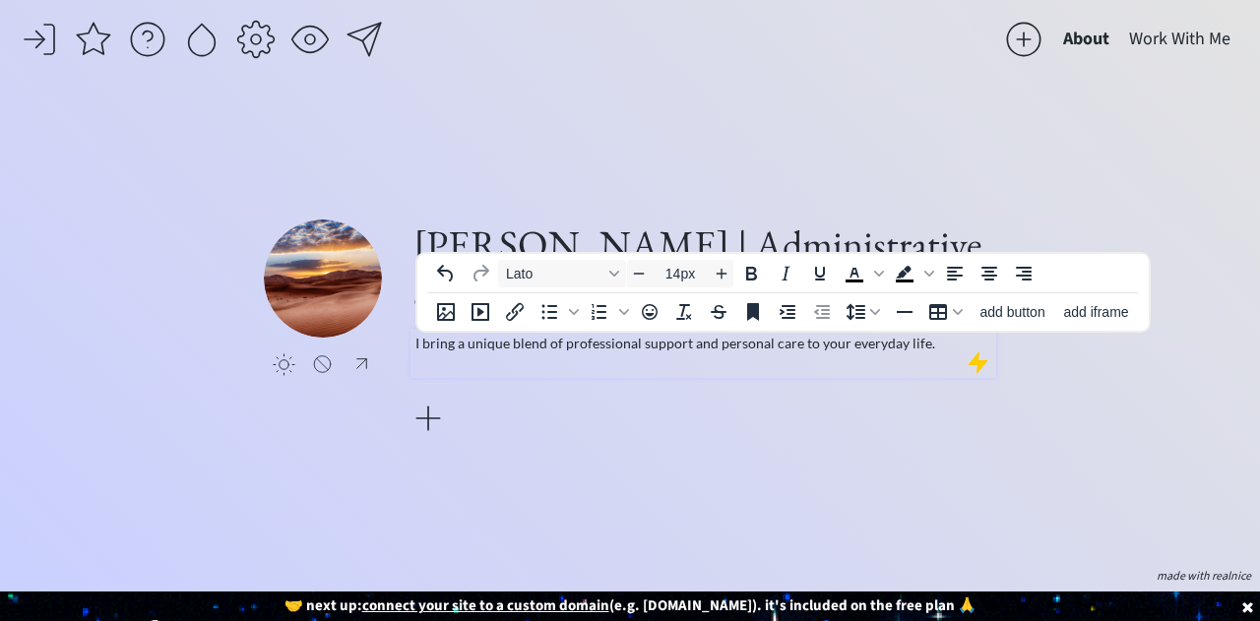
click at [929, 346] on p "I bring a unique blend of professional support and personal care to your everyd…" at bounding box center [703, 343] width 577 height 21
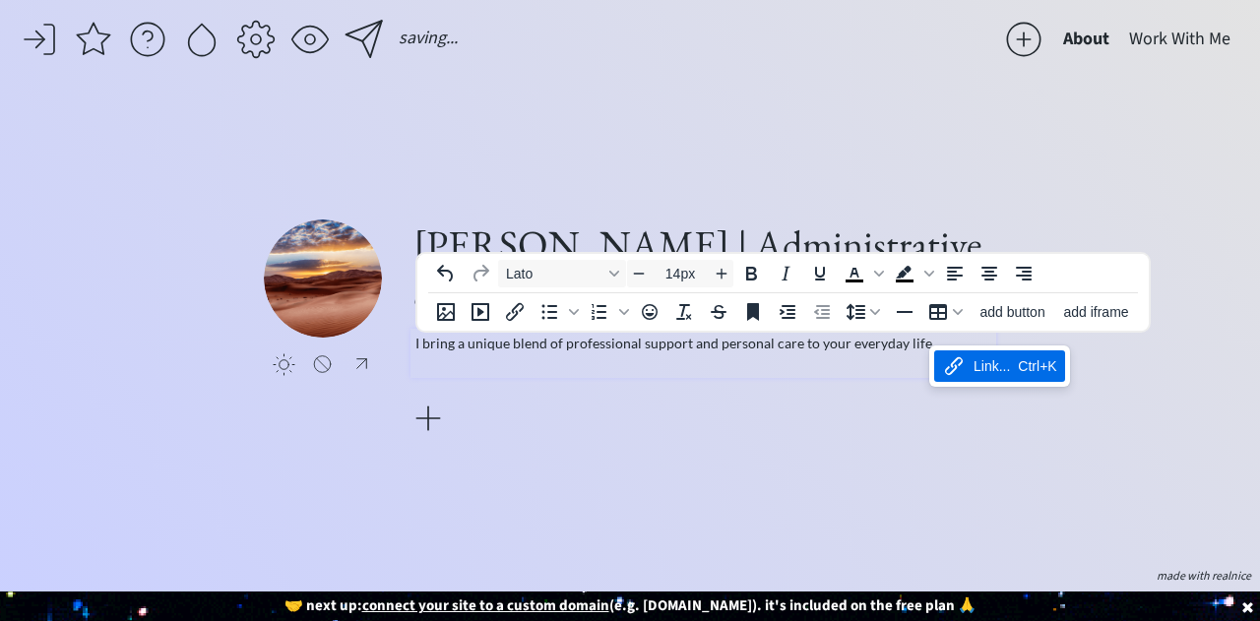
click at [884, 365] on div "I bring a unique blend of professional support and personal care to your everyd…" at bounding box center [704, 353] width 586 height 49
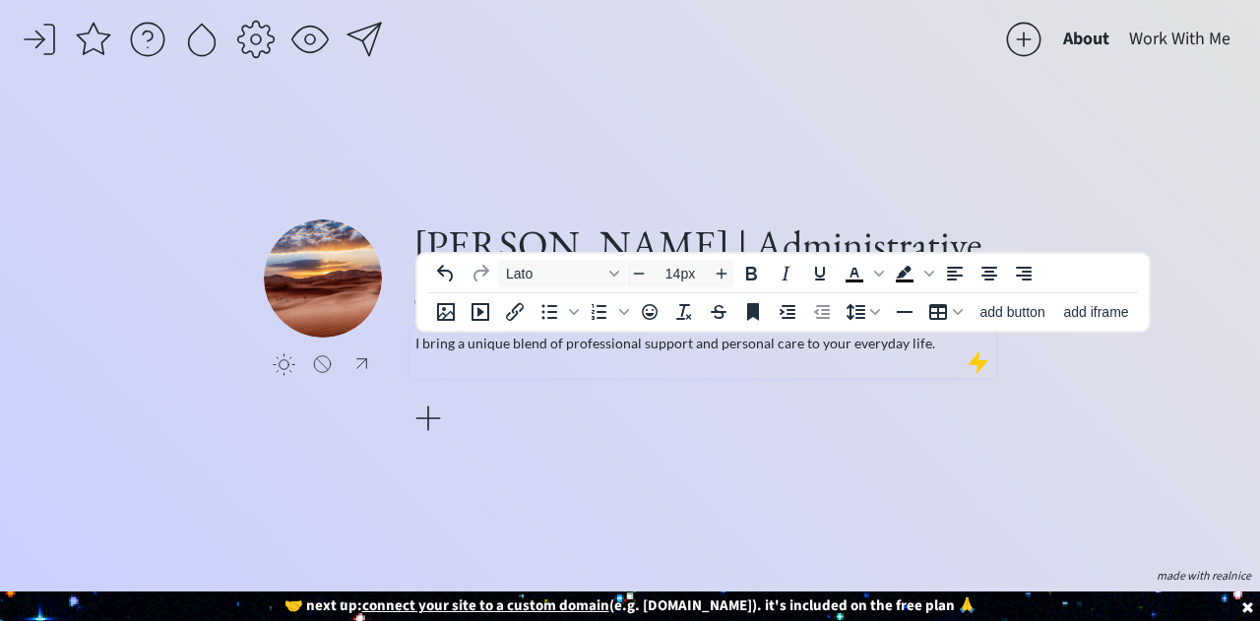
click at [941, 342] on p "I bring a unique blend of professional support and personal care to your everyd…" at bounding box center [703, 343] width 577 height 21
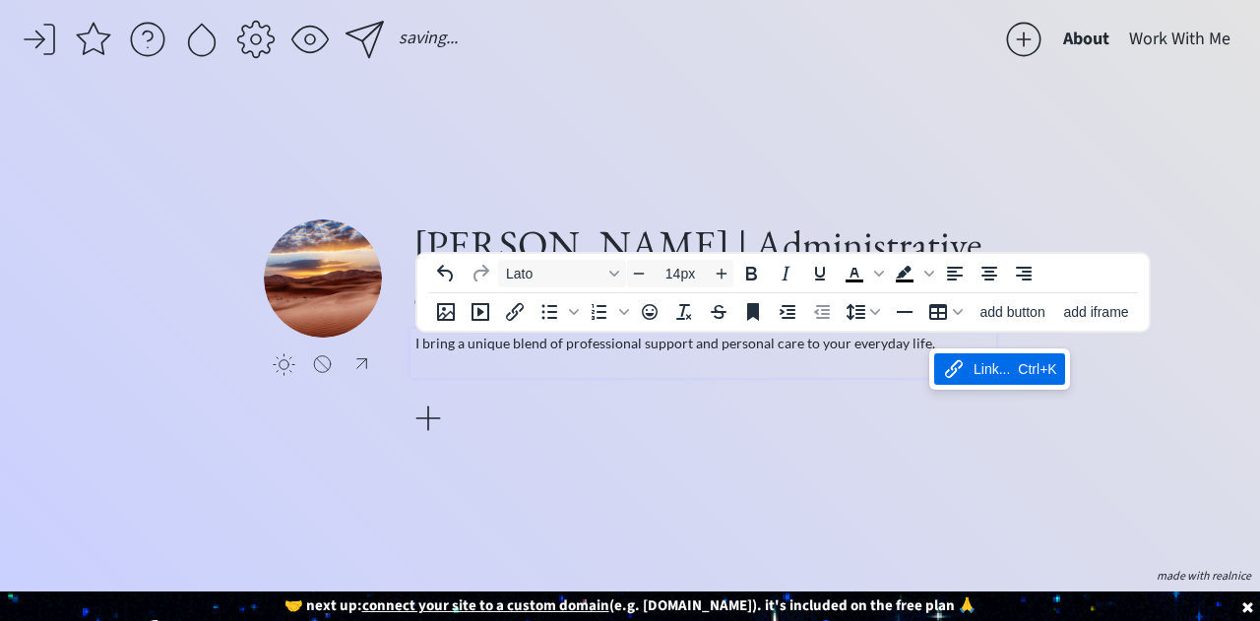
click at [913, 368] on div "I bring a unique blend of professional support and personal care to your everyd…" at bounding box center [704, 353] width 586 height 49
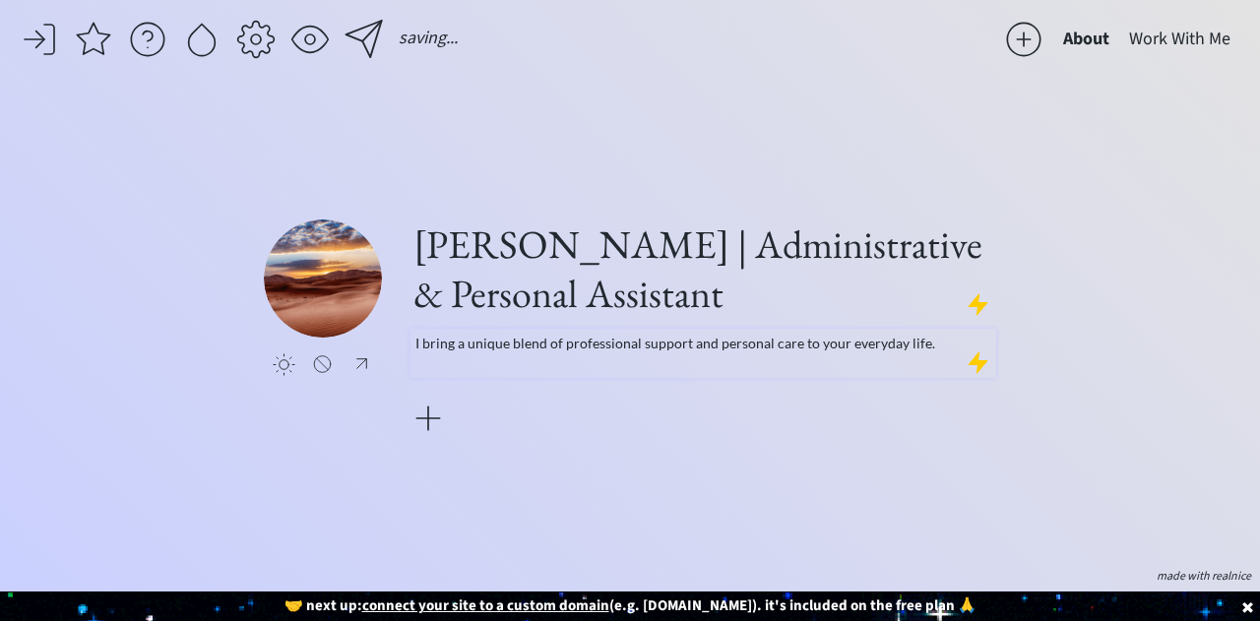
click at [755, 368] on div "I bring a unique blend of professional support and personal care to your everyd…" at bounding box center [704, 353] width 586 height 49
click at [401, 361] on div "click to upload a picture" at bounding box center [337, 338] width 147 height 236
drag, startPoint x: 412, startPoint y: 364, endPoint x: 724, endPoint y: 372, distance: 312.2
click at [724, 372] on div "I bring a unique blend of professional support and personal care to your everyd…" at bounding box center [704, 353] width 586 height 49
drag, startPoint x: 461, startPoint y: 361, endPoint x: 842, endPoint y: 370, distance: 381.1
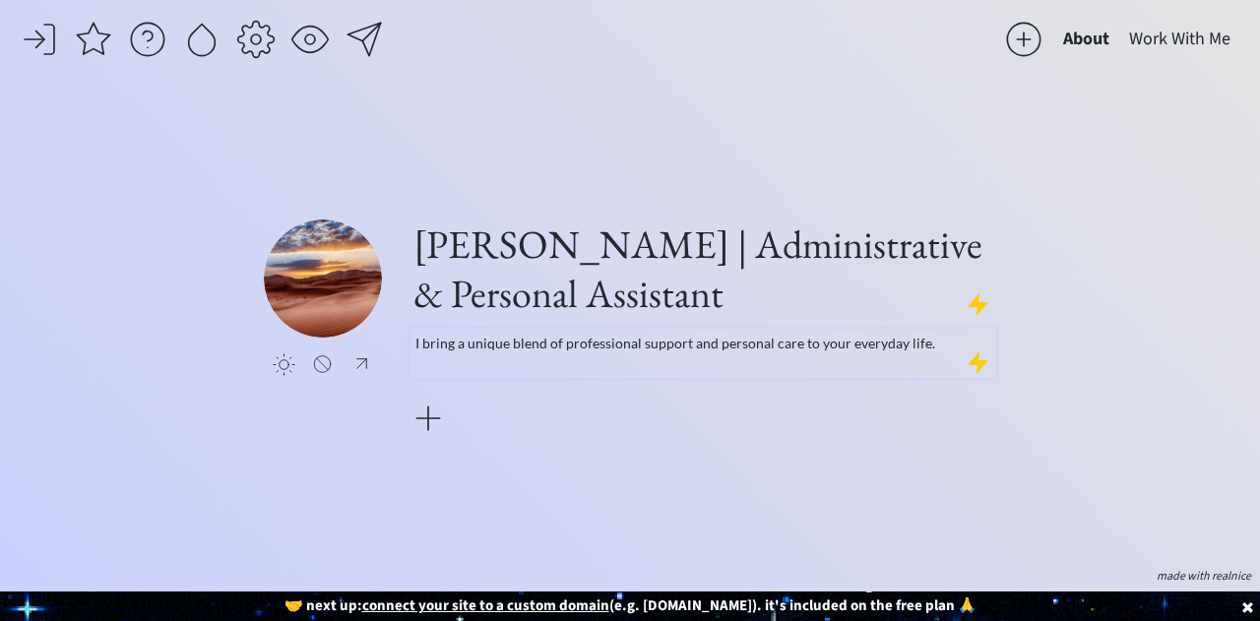
click at [842, 370] on div "I bring a unique blend of professional support and personal care to your everyd…" at bounding box center [704, 353] width 586 height 49
click at [530, 369] on div "I bring a unique blend of professional support and personal care to your everyd…" at bounding box center [704, 353] width 586 height 49
click at [936, 343] on p "I bring a unique blend of professional support and personal care to your everyd…" at bounding box center [703, 343] width 577 height 21
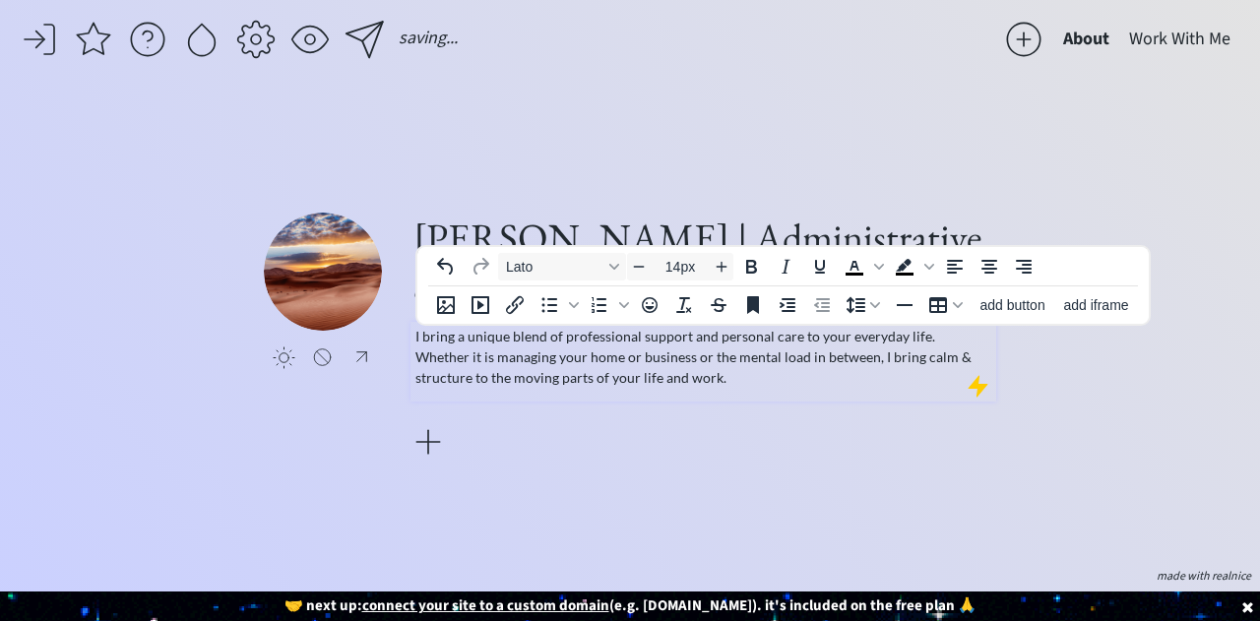
click at [874, 91] on div "saving... About Work With Me click to upload a picture [PERSON_NAME] | Administ…" at bounding box center [630, 310] width 1260 height 621
click at [558, 356] on p "I bring a unique blend of professional support and personal care to your everyd…" at bounding box center [703, 357] width 577 height 62
click at [563, 355] on p "I bring a unique blend of professional support and personal care to your everyd…" at bounding box center [703, 357] width 577 height 62
click at [846, 452] on div "[PERSON_NAME] | Administrative & Personal Assistant I bring a unique blend of p…" at bounding box center [704, 338] width 586 height 250
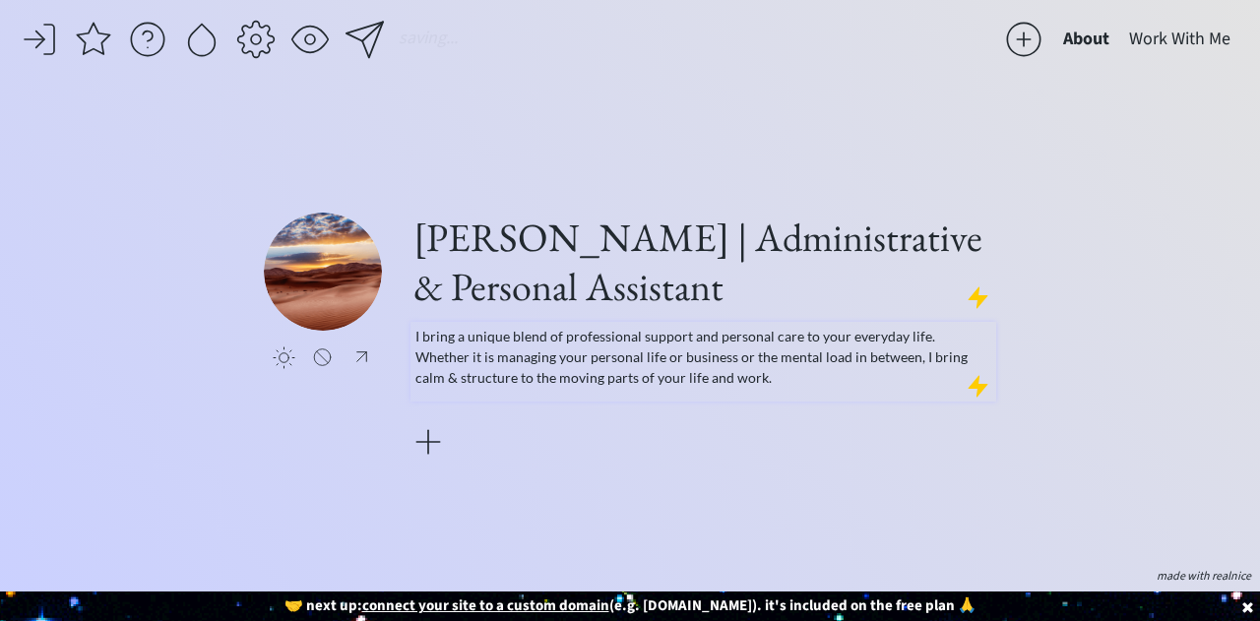
click at [763, 385] on p "I bring a unique blend of professional support and personal care to your everyd…" at bounding box center [703, 357] width 577 height 62
click at [632, 476] on div "click to upload a picture [PERSON_NAME] | Administrative & Personal Assistant I…" at bounding box center [630, 337] width 732 height 449
click at [701, 444] on div "[PERSON_NAME] | Administrative & Personal Assistant I bring a unique blend of p…" at bounding box center [704, 338] width 586 height 250
click at [888, 326] on p "I bring a unique blend of professional support and personal care to your everyd…" at bounding box center [703, 357] width 577 height 62
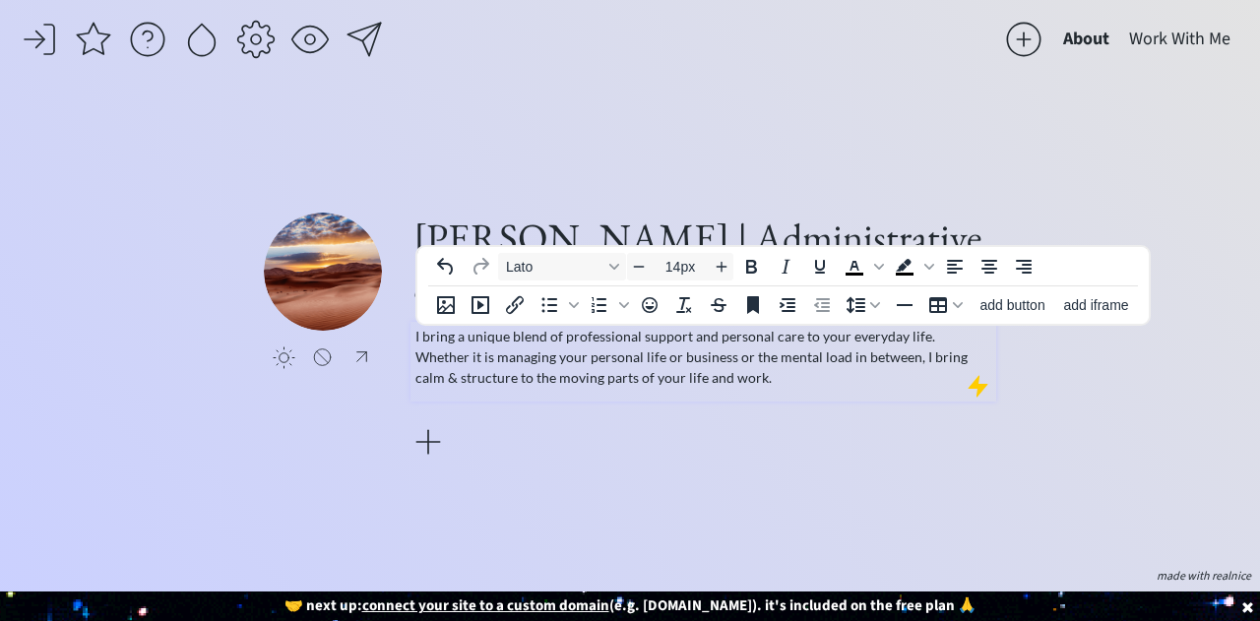
click at [902, 343] on p "I bring a unique blend of professional support and personal care to your everyd…" at bounding box center [703, 357] width 577 height 62
click at [617, 349] on p "I bring a unique blend of professional support and personal care to your day to…" at bounding box center [703, 357] width 577 height 62
click at [583, 369] on p "I bring a unique blend of professional support and personal care to your day to…" at bounding box center [703, 357] width 577 height 62
click at [601, 357] on p "I bring a unique blend of professional support and personal care to your day to…" at bounding box center [703, 357] width 577 height 62
click at [666, 360] on p "I bring a unique blend of professional support and personal care to your day to…" at bounding box center [703, 357] width 577 height 62
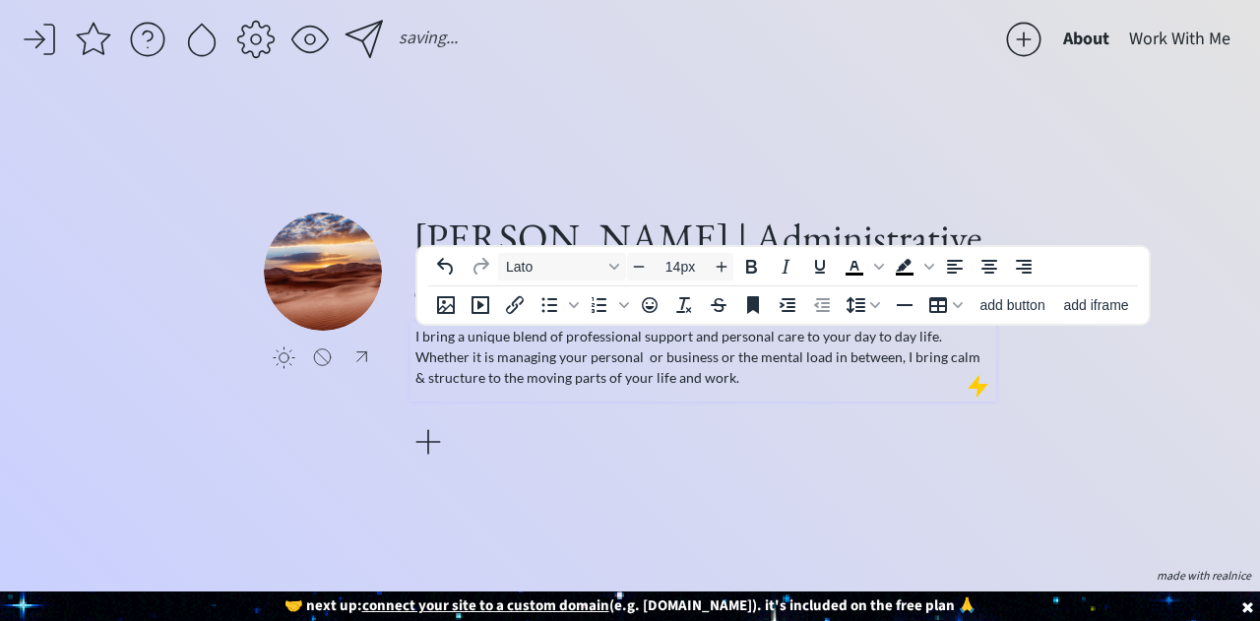
click at [658, 358] on p "I bring a unique blend of professional support and personal care to your day to…" at bounding box center [703, 357] width 577 height 62
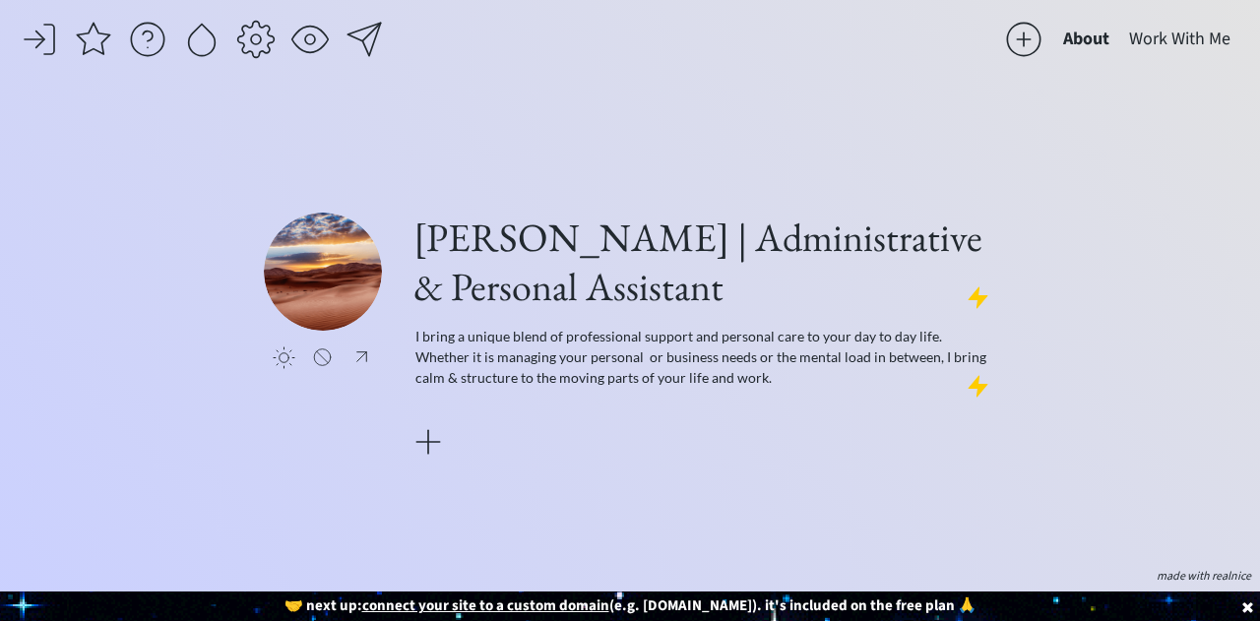
click at [632, 509] on div "click to upload a picture [PERSON_NAME] | Administrative & Personal Assistant I…" at bounding box center [630, 337] width 732 height 449
click at [585, 356] on p "I bring a unique blend of professional support and personal care to your day to…" at bounding box center [703, 357] width 577 height 62
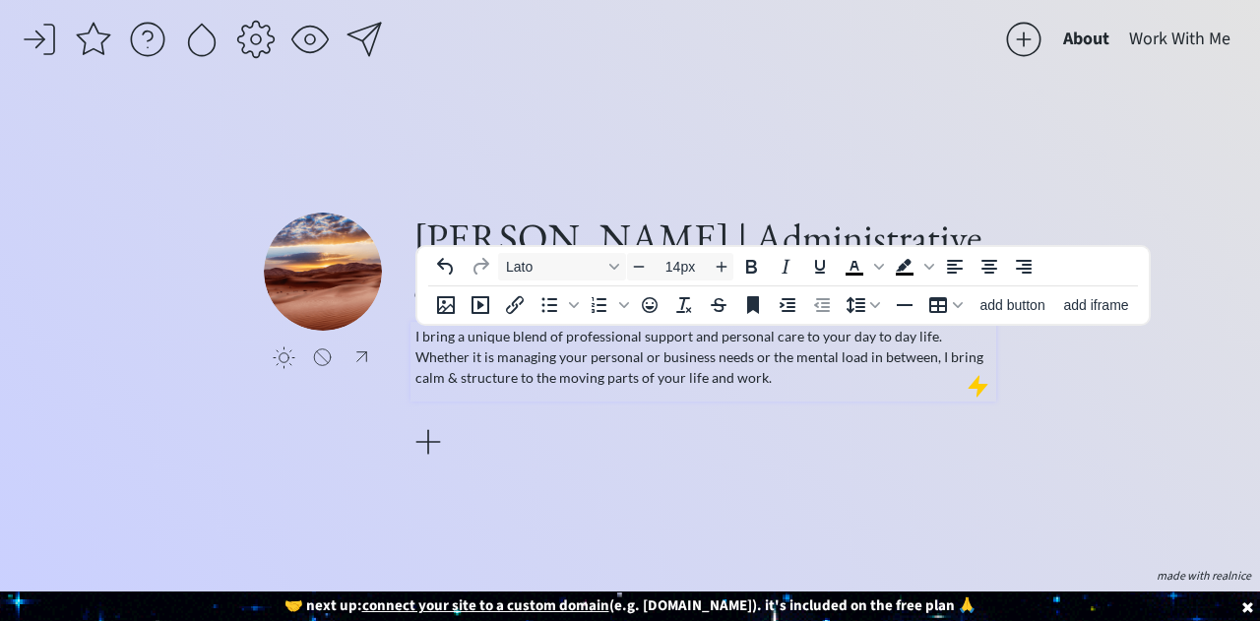
click at [735, 377] on p "I bring a unique blend of professional support and personal care to your day to…" at bounding box center [703, 357] width 577 height 62
click at [701, 444] on div "[PERSON_NAME] | Administrative & Personal Assistant I bring a unique blend of p…" at bounding box center [704, 338] width 586 height 250
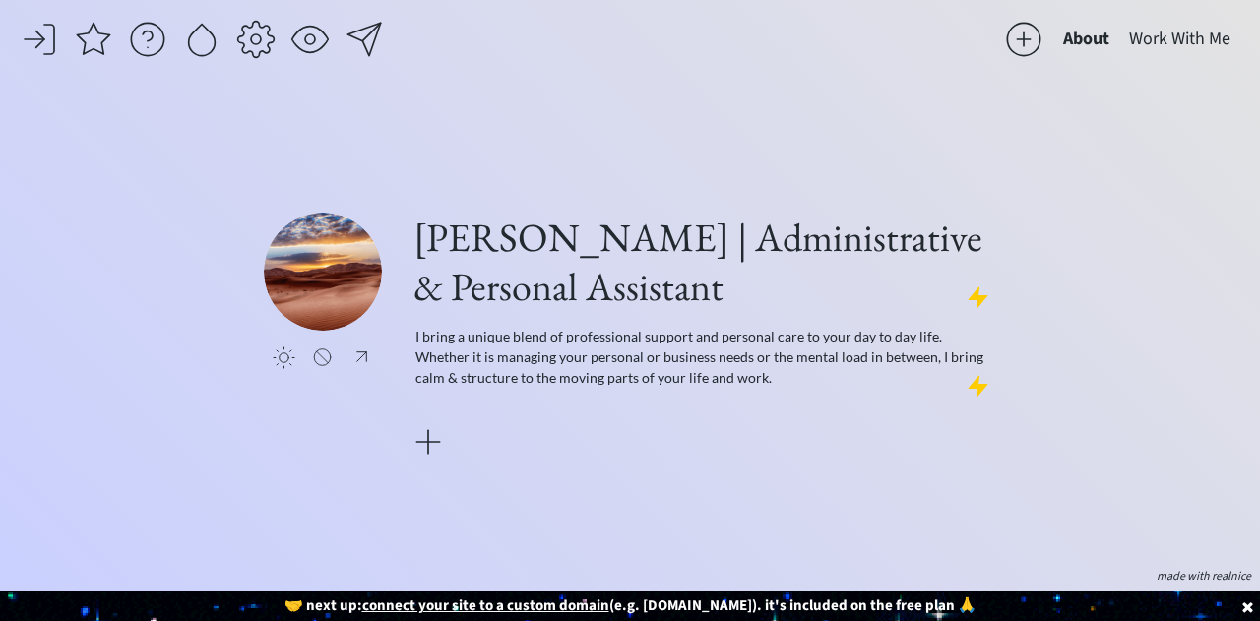
click at [774, 29] on div "saving..." at bounding box center [512, 44] width 984 height 49
